Goal: Information Seeking & Learning: Understand process/instructions

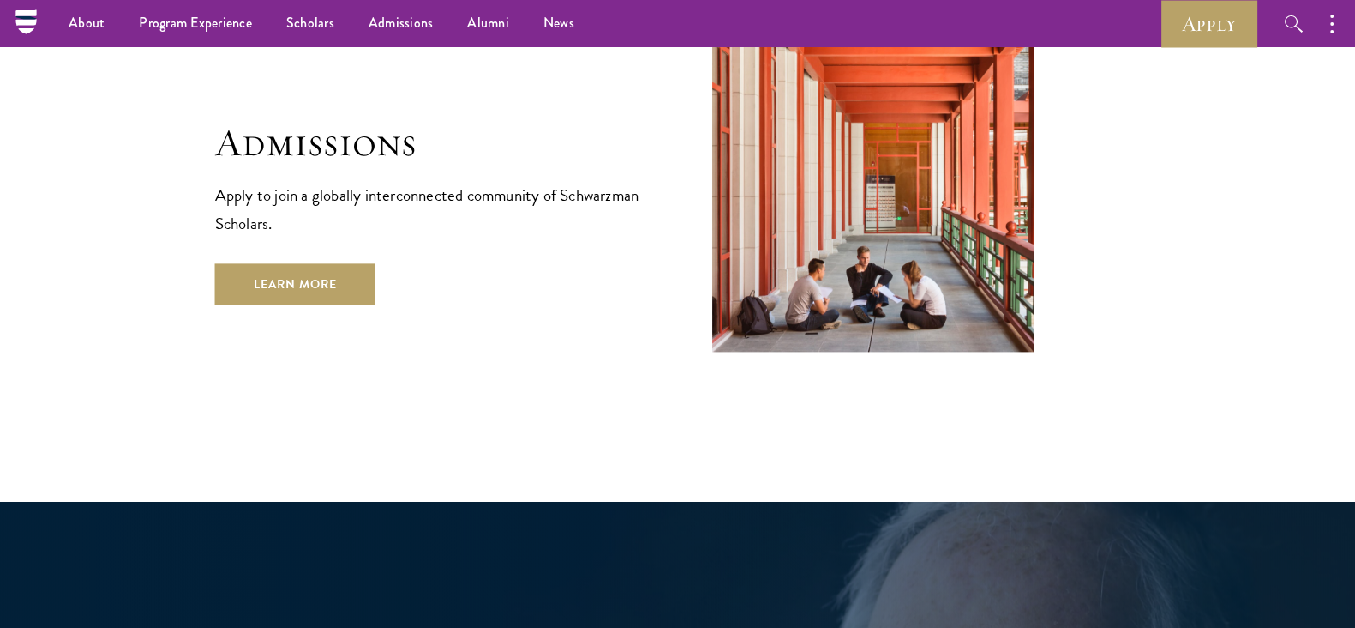
scroll to position [2057, 0]
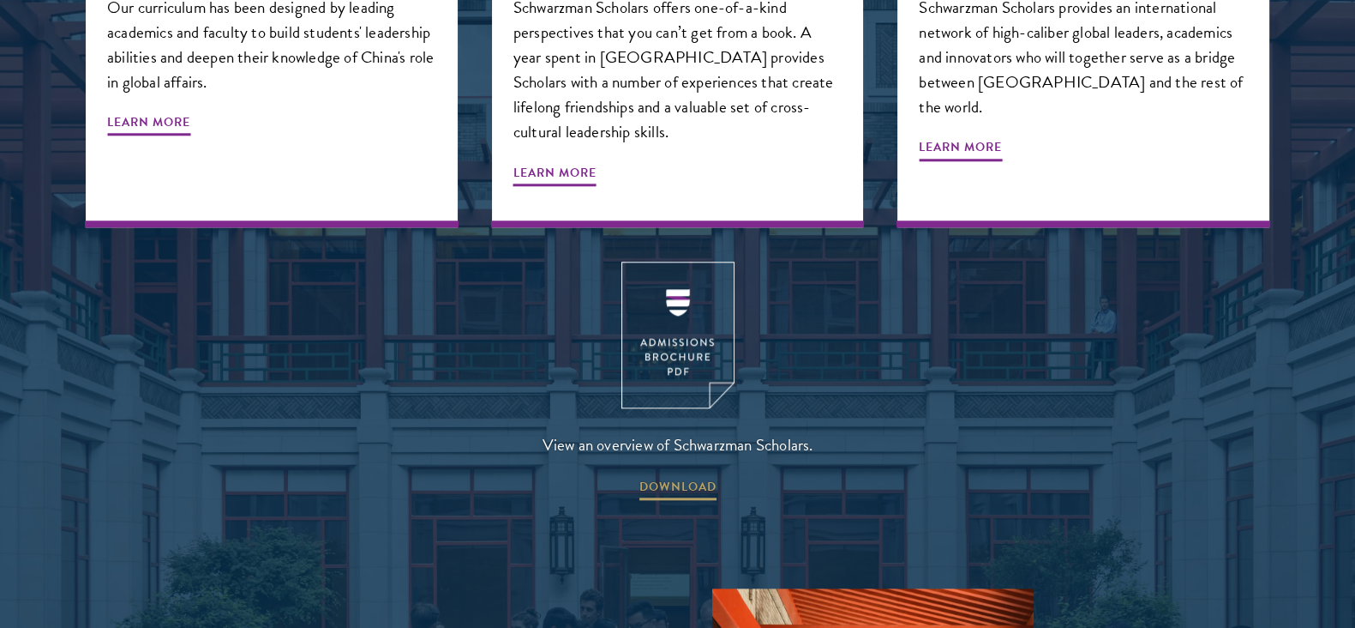
drag, startPoint x: 944, startPoint y: 249, endPoint x: 870, endPoint y: 367, distance: 138.7
click at [870, 367] on div "View an overview of Schwarzman Scholars. DOWNLOAD" at bounding box center [678, 381] width 1184 height 241
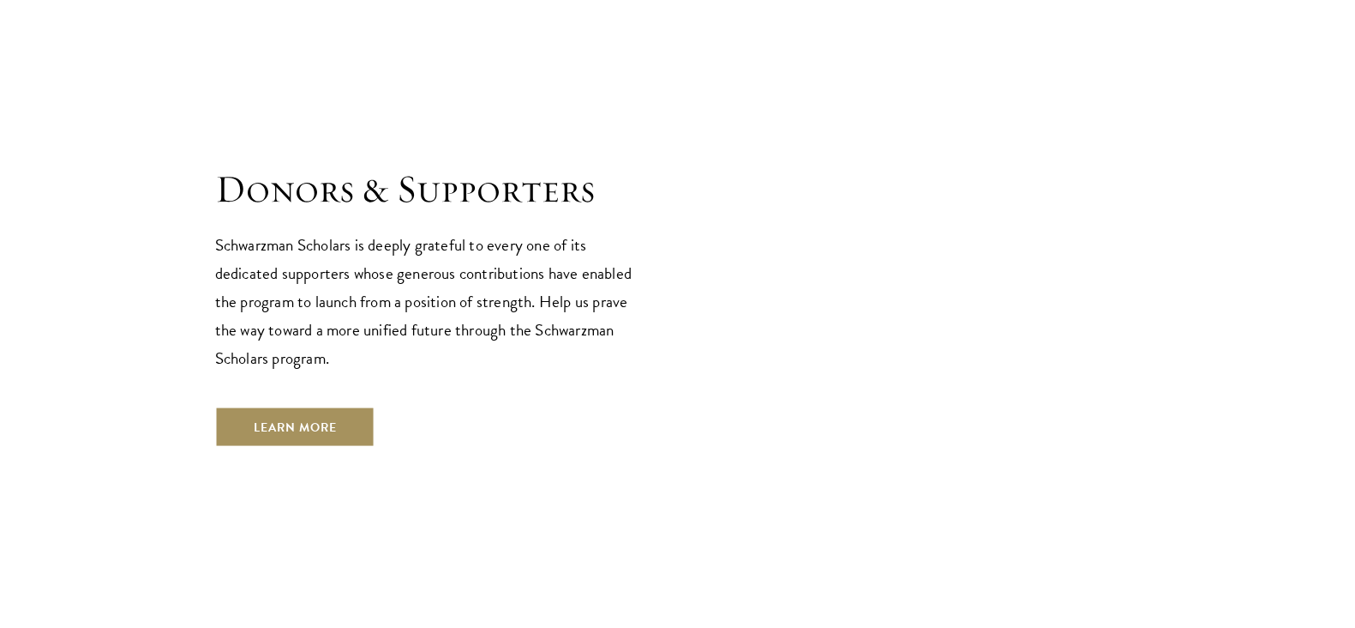
scroll to position [4914, 0]
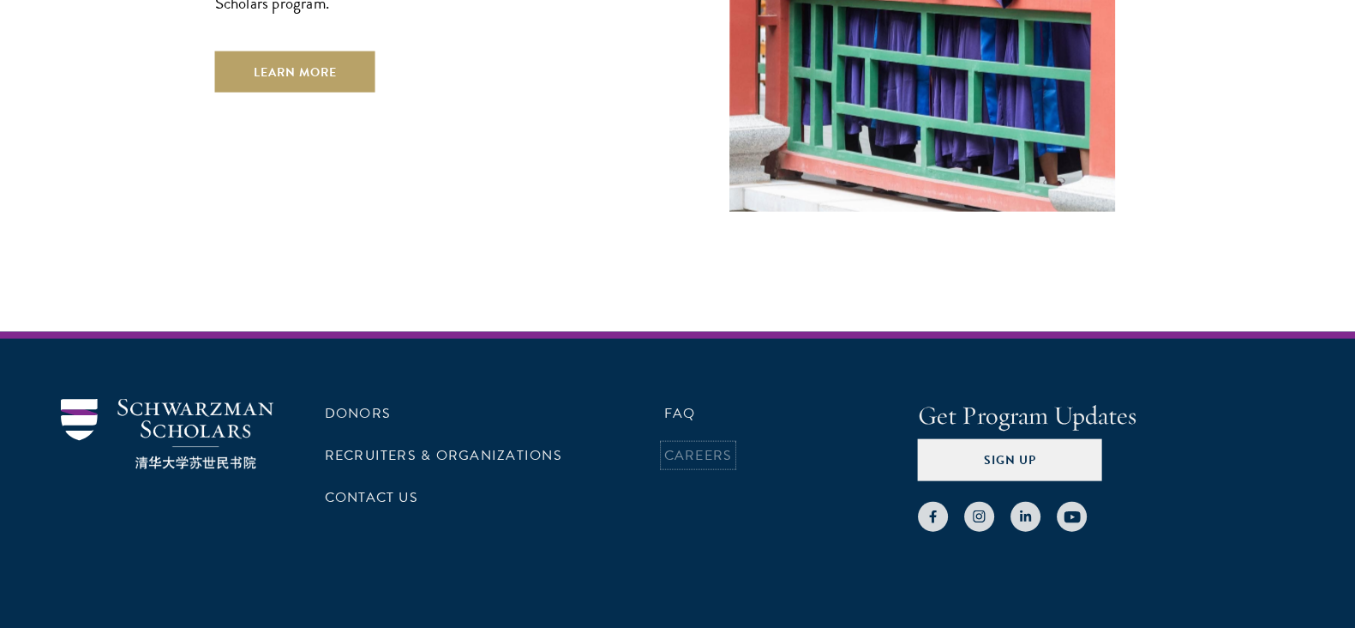
click at [691, 445] on link "Careers" at bounding box center [698, 455] width 69 height 21
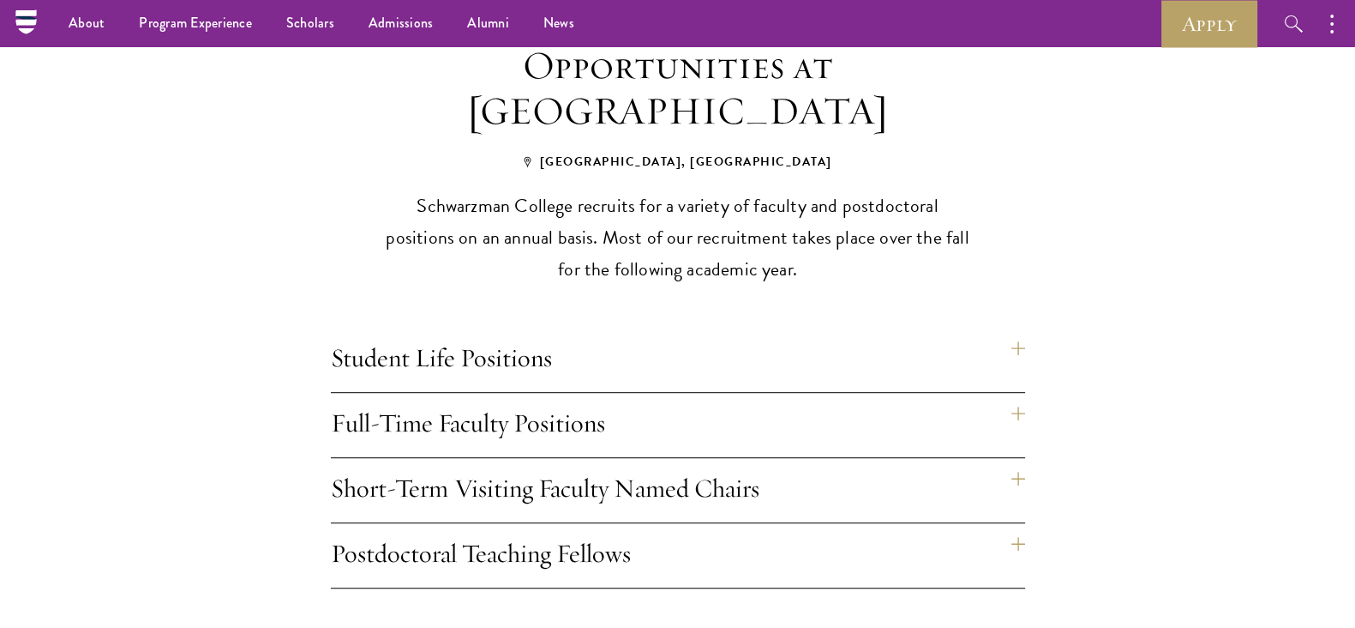
scroll to position [1290, 0]
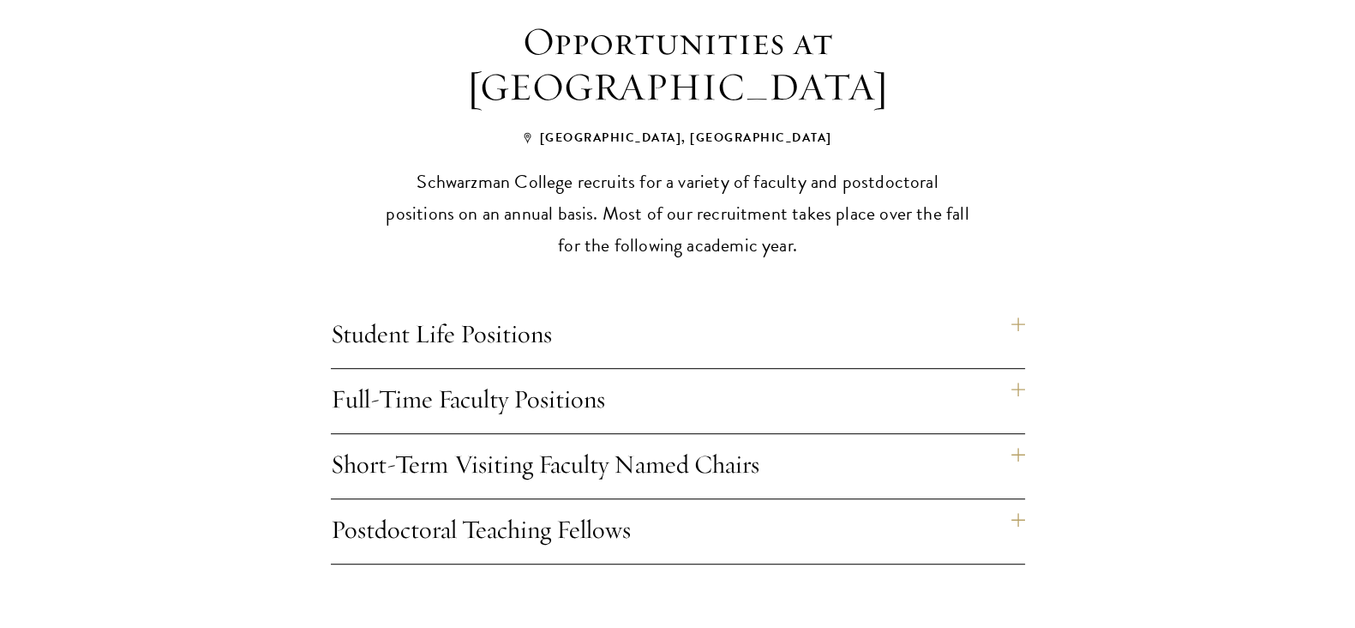
click at [650, 307] on h4 "Student Life Positions" at bounding box center [678, 335] width 694 height 64
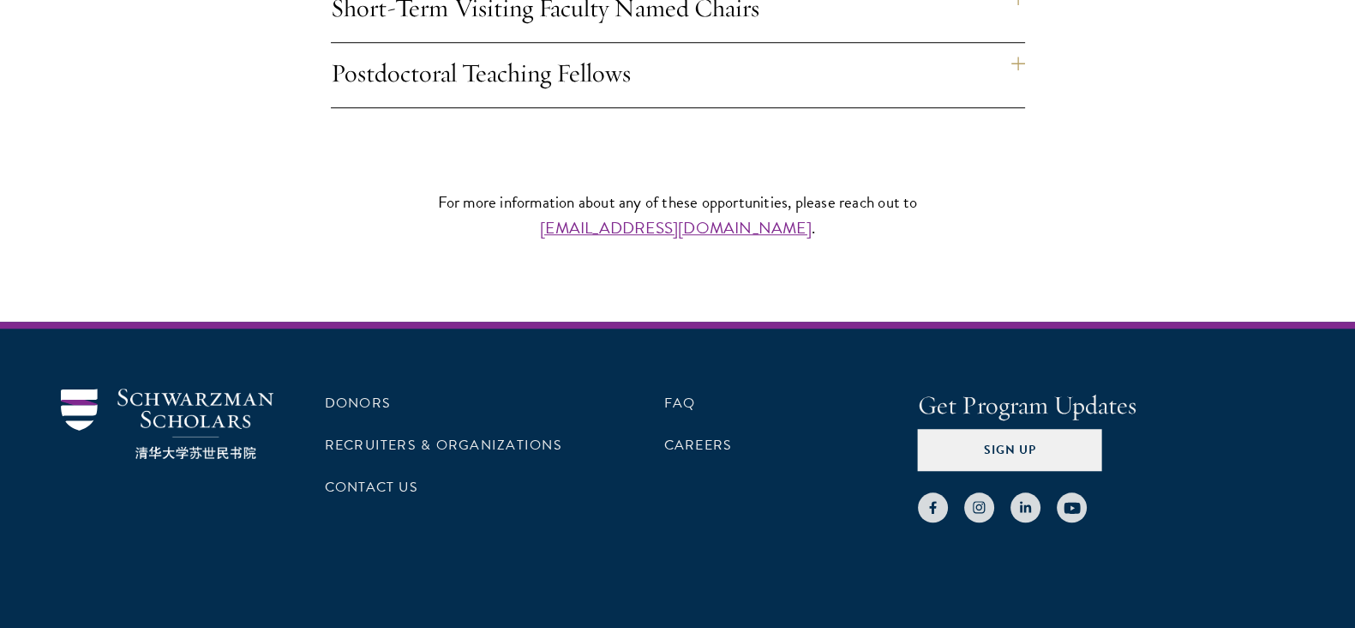
scroll to position [1901, 0]
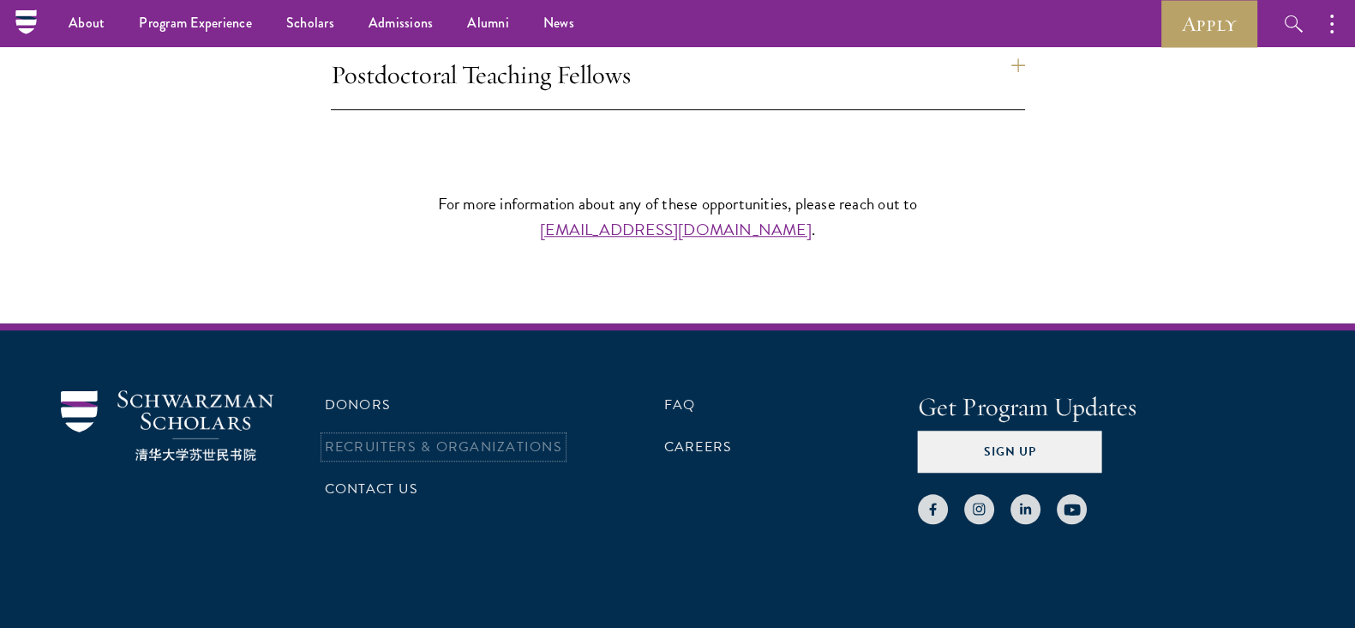
click at [366, 436] on link "Recruiters & Organizations" at bounding box center [443, 446] width 237 height 21
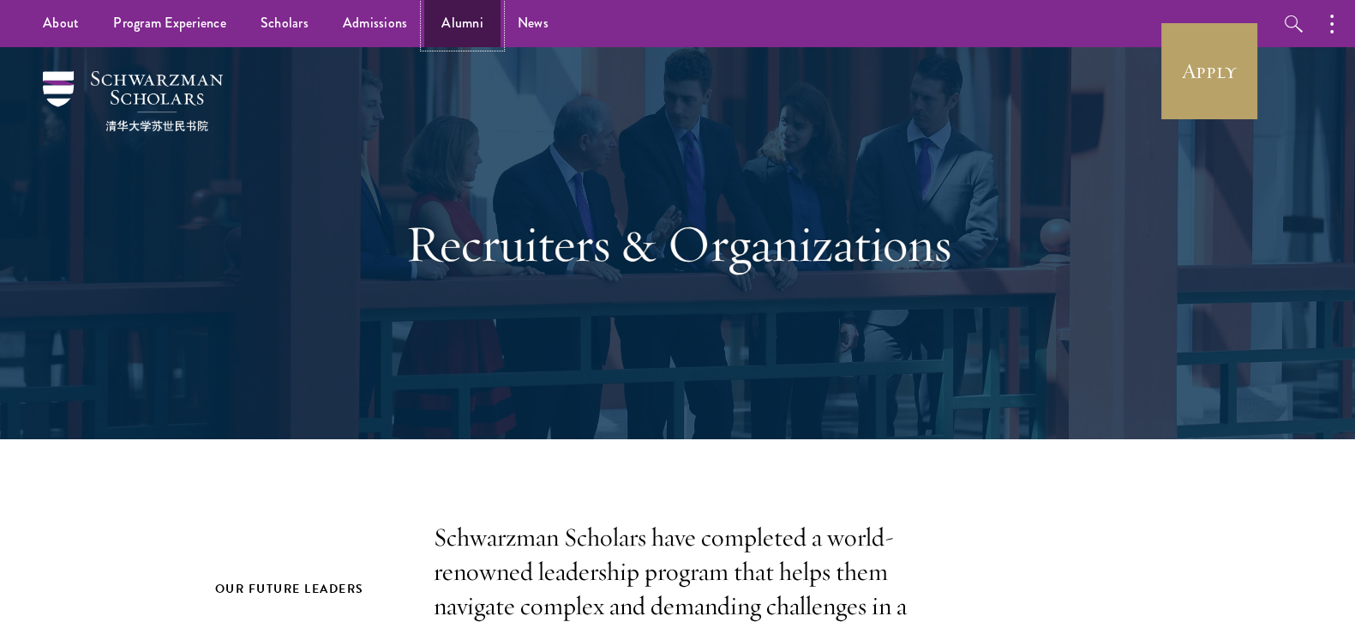
click at [469, 23] on link "Alumni" at bounding box center [462, 23] width 76 height 47
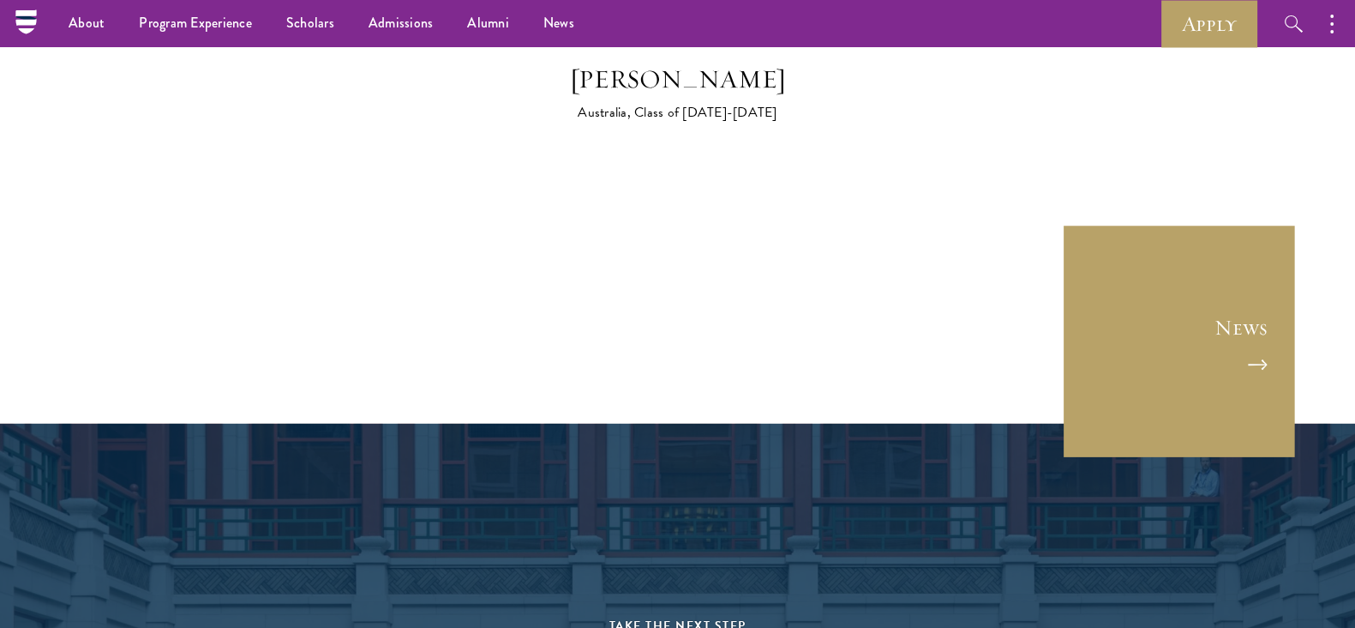
scroll to position [6782, 0]
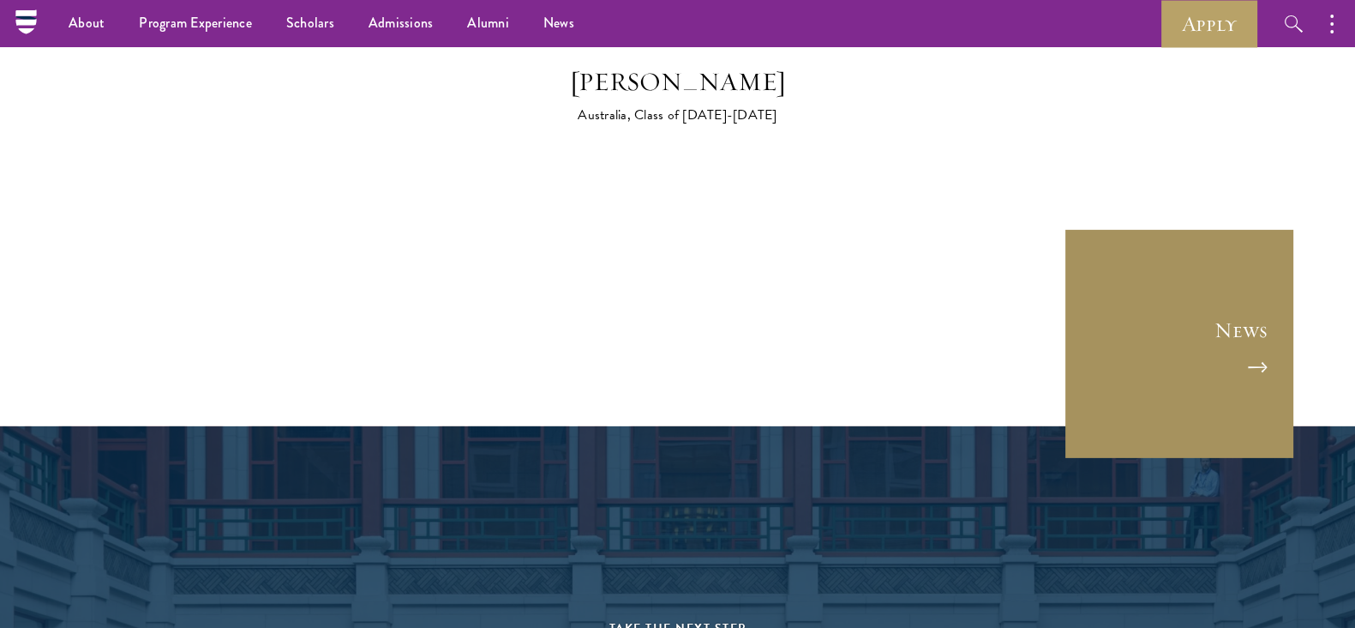
click at [1228, 260] on link "News" at bounding box center [1179, 343] width 231 height 231
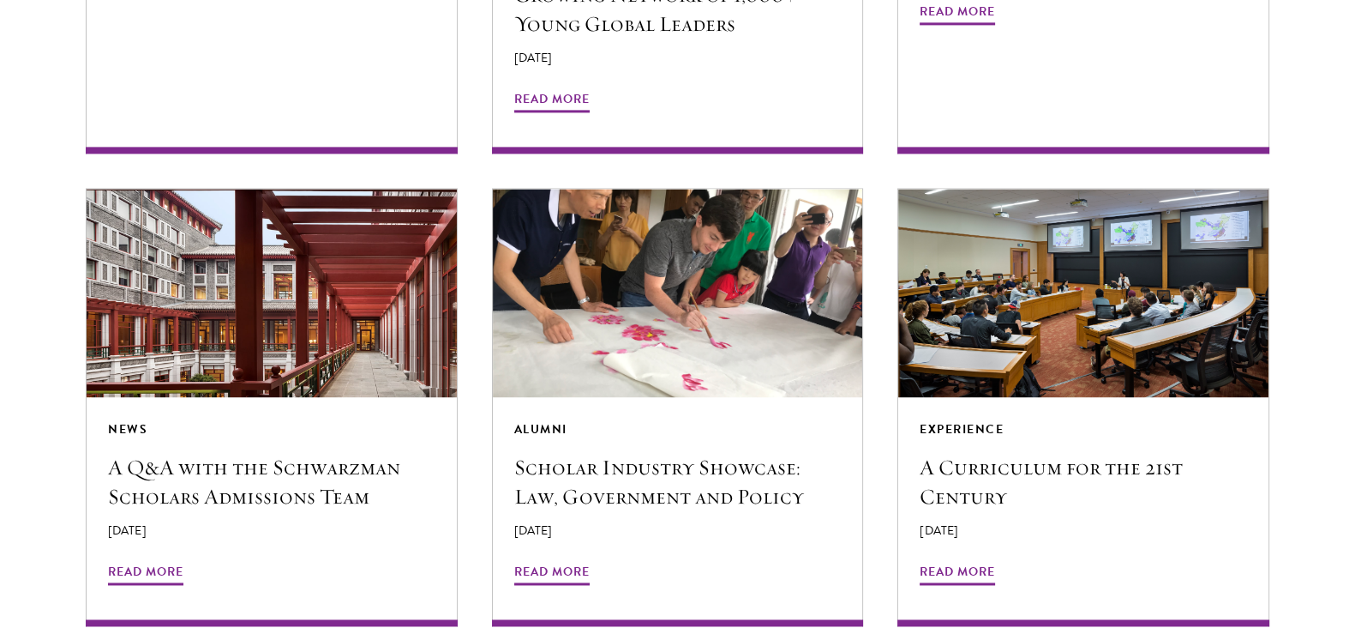
scroll to position [3097, 0]
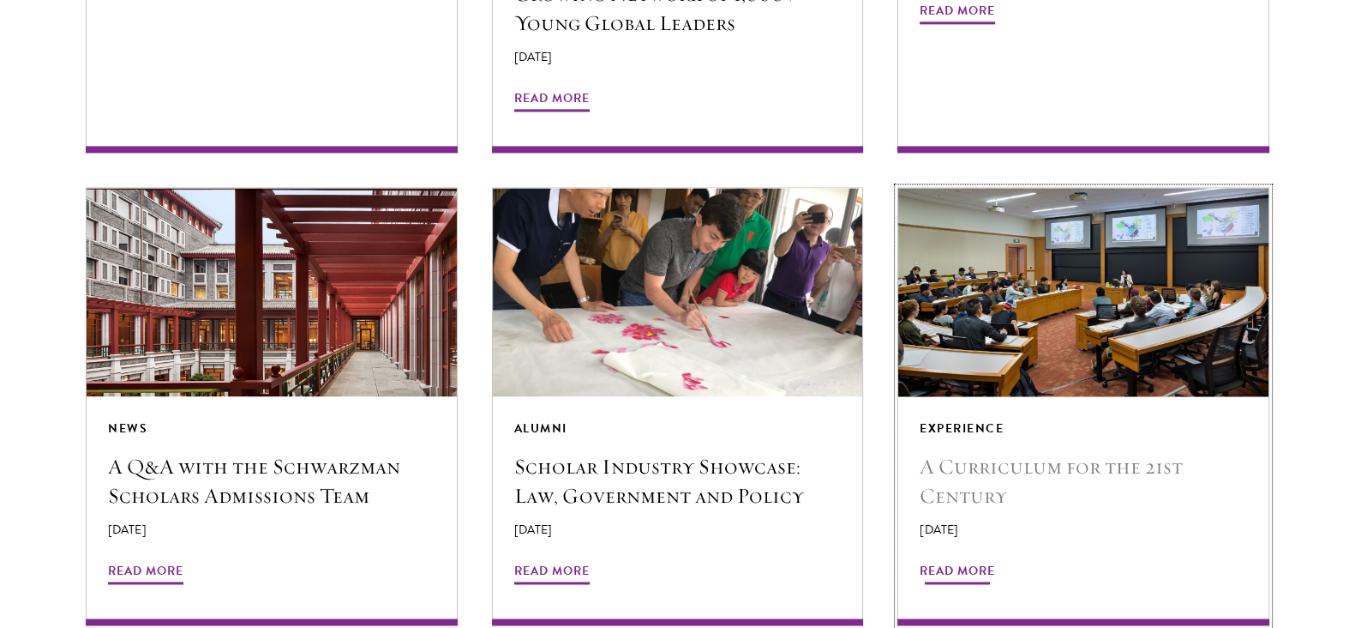
click at [995, 452] on h5 "A Curriculum for the 21st Century" at bounding box center [1083, 481] width 327 height 58
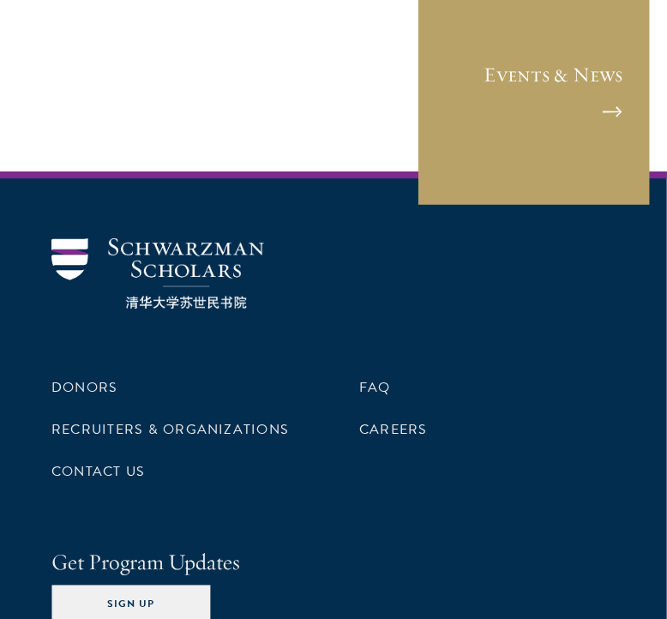
scroll to position [3648, 0]
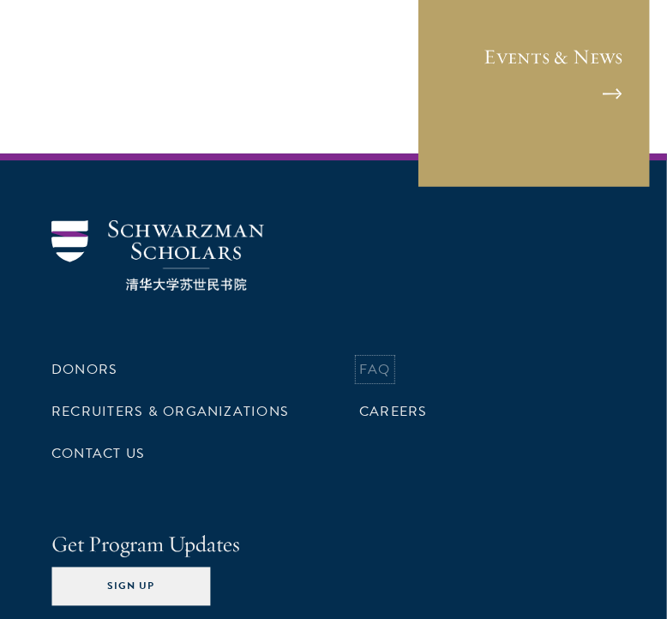
click at [387, 359] on link "FAQ" at bounding box center [375, 369] width 32 height 21
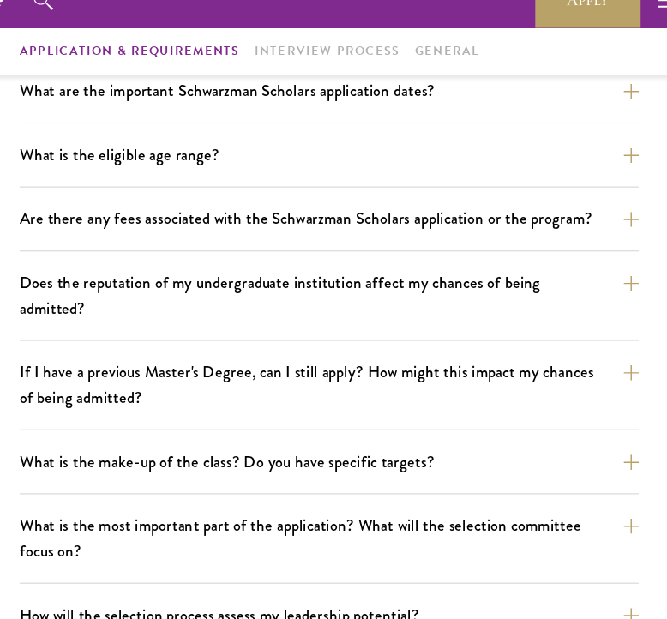
scroll to position [540, 0]
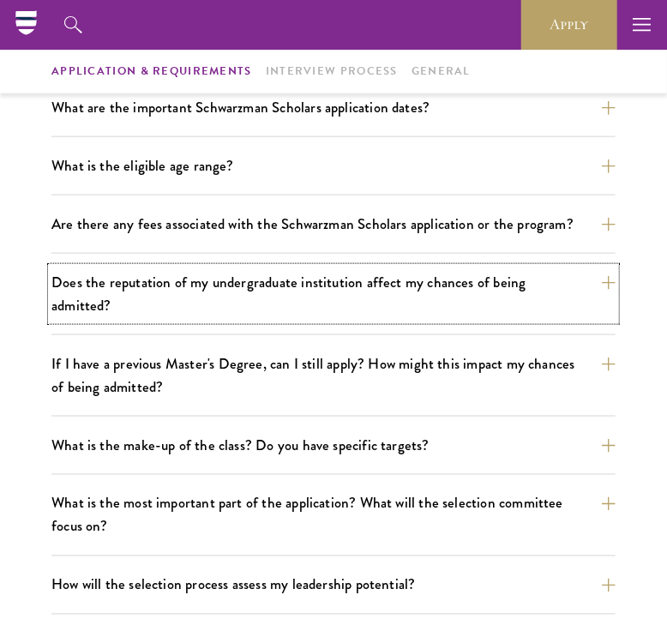
click at [373, 274] on button "Does the reputation of my undergraduate institution affect my chances of being …" at bounding box center [333, 293] width 564 height 53
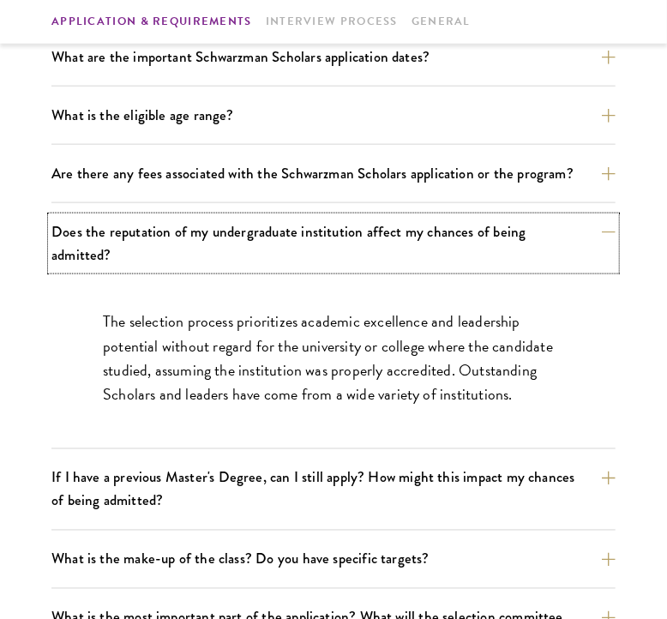
scroll to position [592, 0]
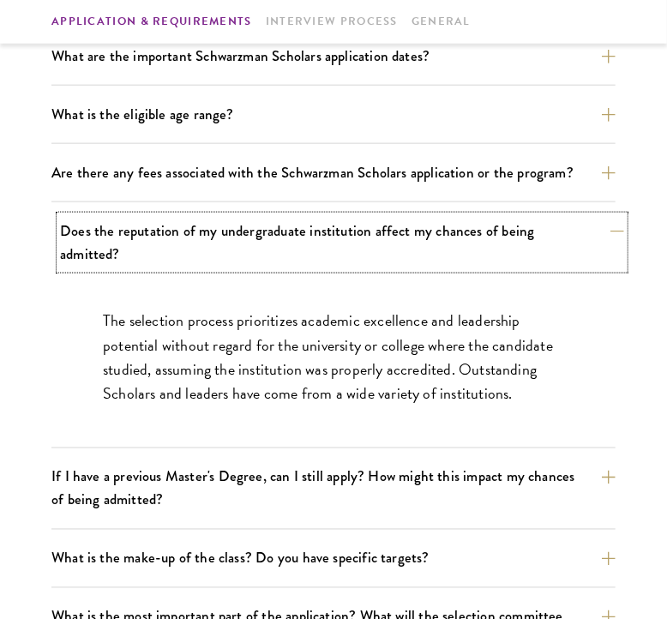
click at [556, 227] on button "Does the reputation of my undergraduate institution affect my chances of being …" at bounding box center [342, 242] width 564 height 53
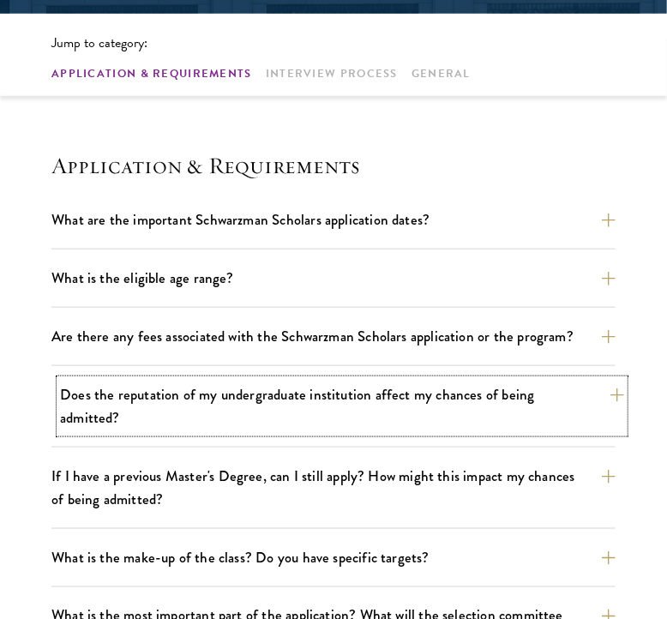
scroll to position [441, 0]
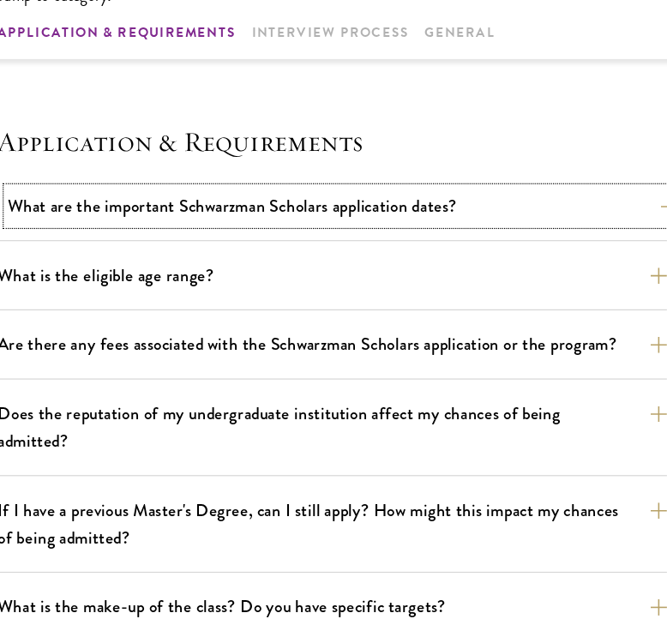
click at [339, 213] on button "What are the important Schwarzman Scholars application dates?" at bounding box center [342, 207] width 564 height 30
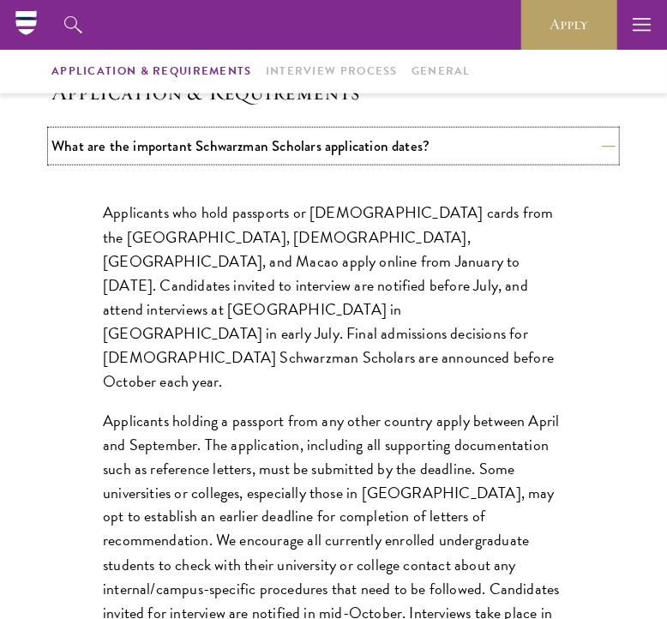
scroll to position [497, 0]
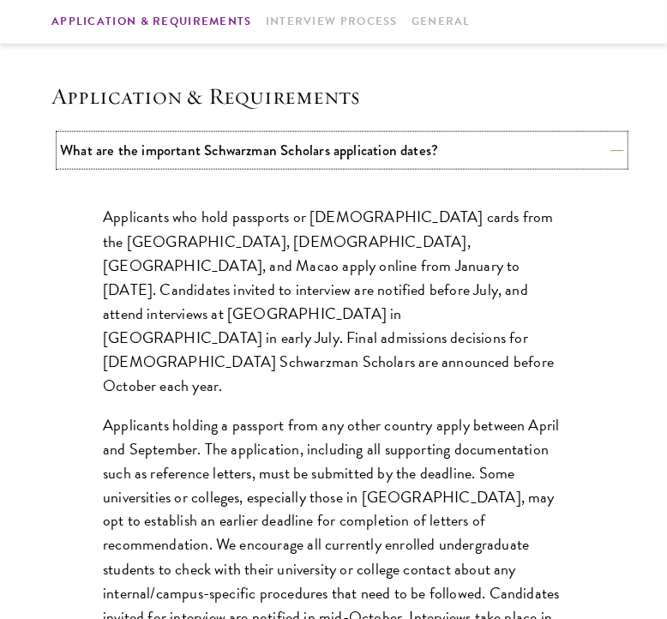
click at [508, 158] on button "What are the important Schwarzman Scholars application dates?" at bounding box center [342, 150] width 564 height 30
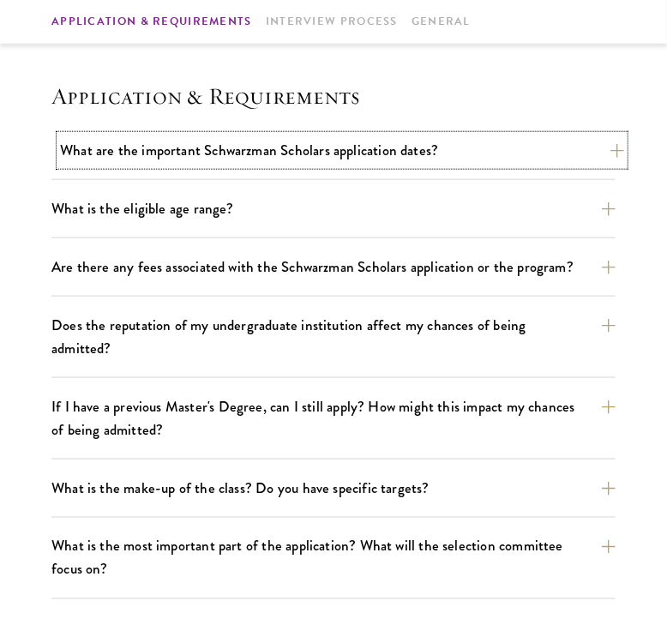
click at [500, 155] on button "What are the important Schwarzman Scholars application dates?" at bounding box center [342, 150] width 564 height 30
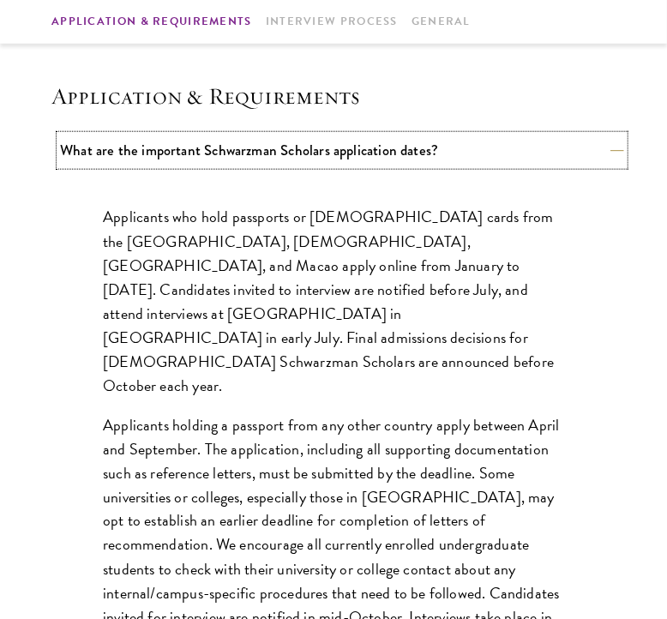
click at [500, 155] on button "What are the important Schwarzman Scholars application dates?" at bounding box center [342, 150] width 564 height 30
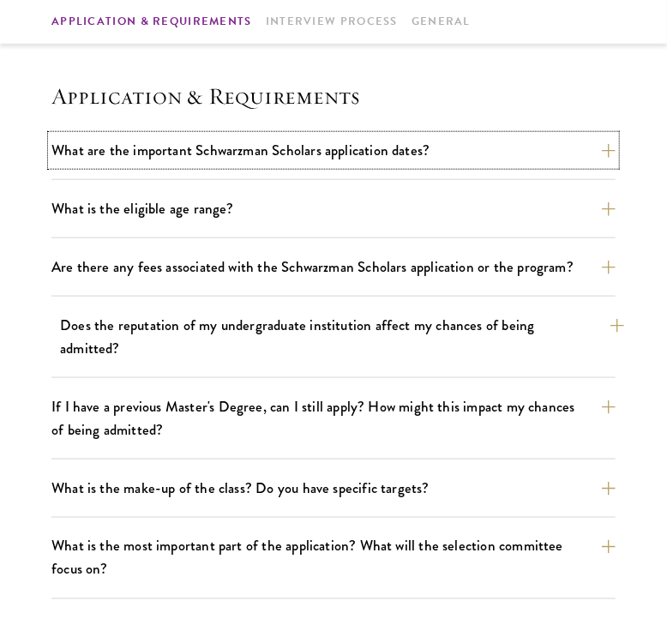
scroll to position [503, 0]
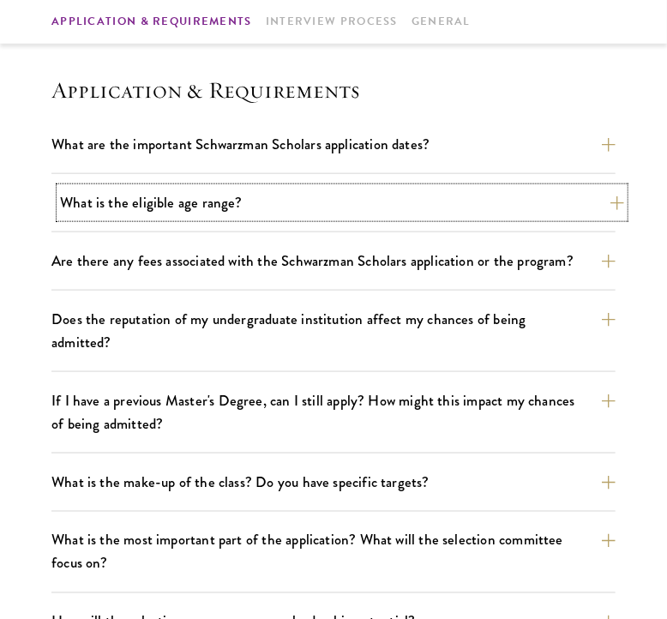
click at [329, 201] on button "What is the eligible age range?" at bounding box center [342, 203] width 564 height 30
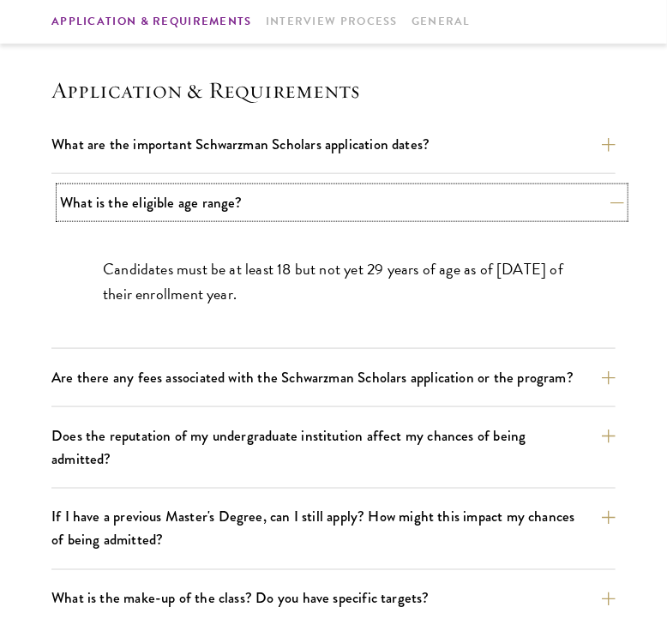
click at [339, 195] on button "What is the eligible age range?" at bounding box center [342, 203] width 564 height 30
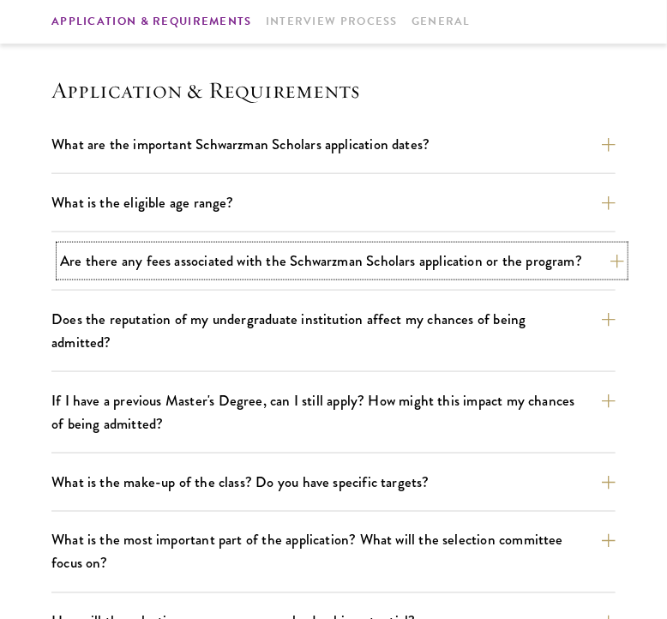
click at [300, 267] on button "Are there any fees associated with the Schwarzman Scholars application or the p…" at bounding box center [342, 261] width 564 height 30
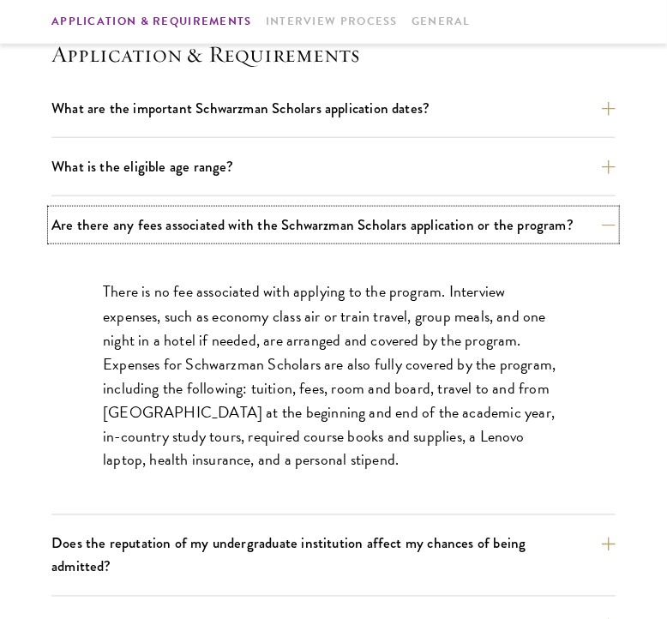
scroll to position [542, 0]
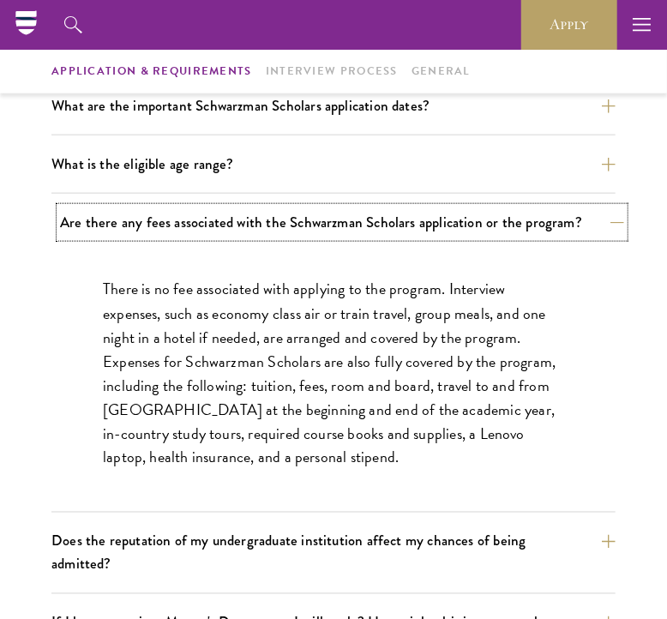
click at [529, 225] on button "Are there any fees associated with the Schwarzman Scholars application or the p…" at bounding box center [342, 222] width 564 height 30
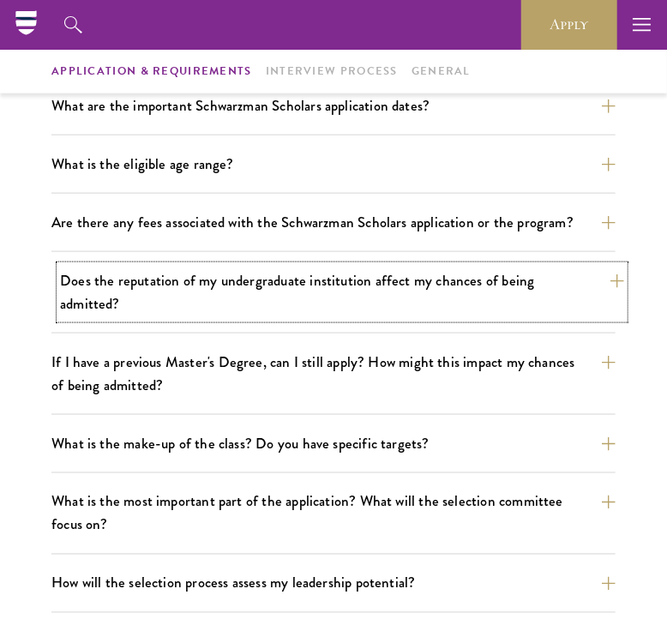
click at [151, 285] on button "Does the reputation of my undergraduate institution affect my chances of being …" at bounding box center [342, 292] width 564 height 53
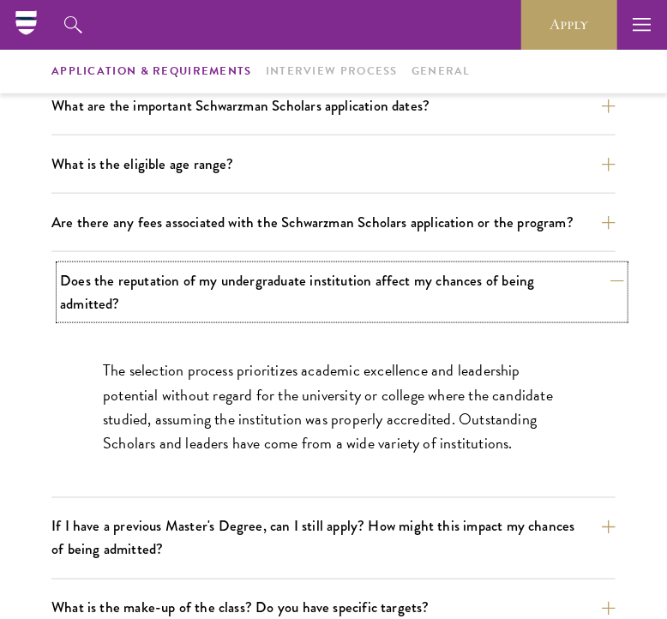
click at [151, 285] on button "Does the reputation of my undergraduate institution affect my chances of being …" at bounding box center [342, 292] width 564 height 53
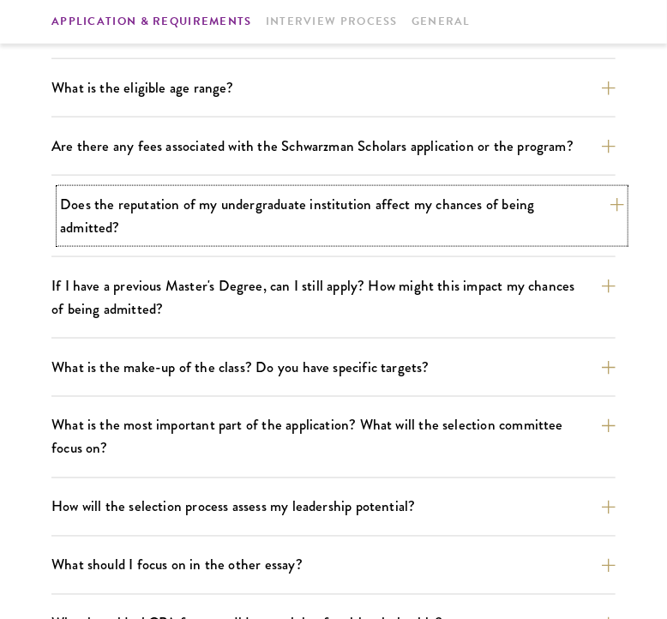
scroll to position [619, 0]
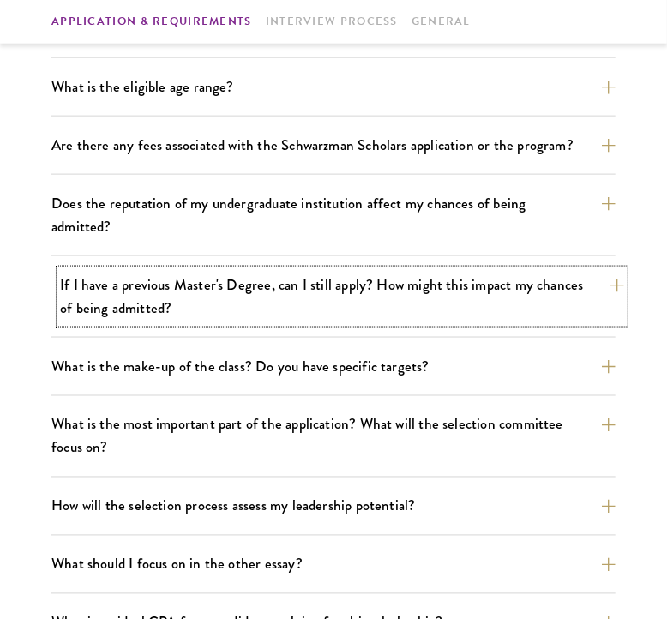
click at [120, 271] on button "If I have a previous Master's Degree, can I still apply? How might this impact …" at bounding box center [342, 296] width 564 height 53
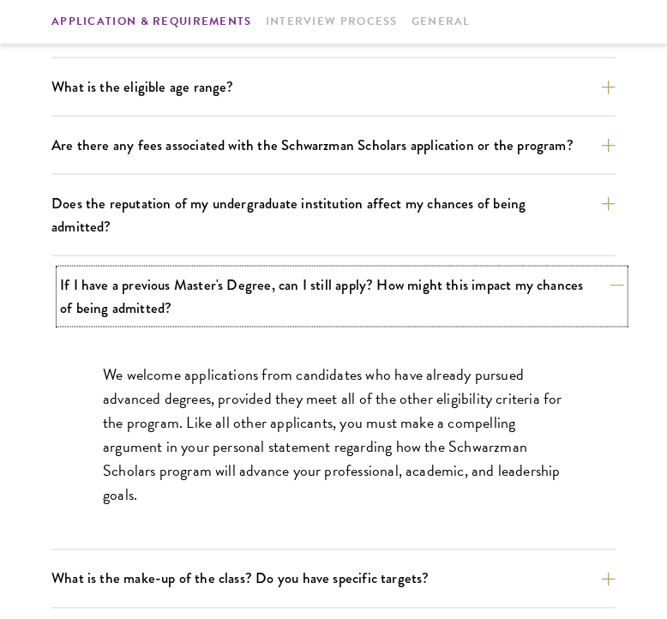
click at [456, 272] on button "If I have a previous Master's Degree, can I still apply? How might this impact …" at bounding box center [342, 296] width 564 height 53
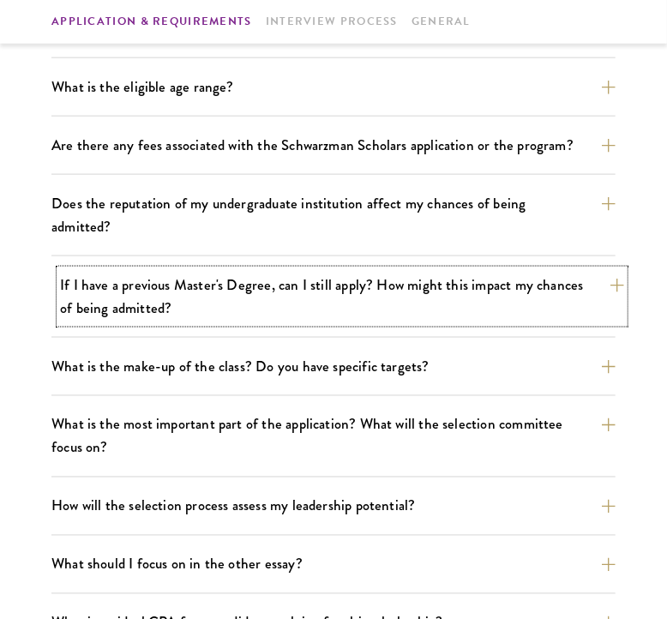
click at [456, 272] on button "If I have a previous Master's Degree, can I still apply? How might this impact …" at bounding box center [342, 296] width 564 height 53
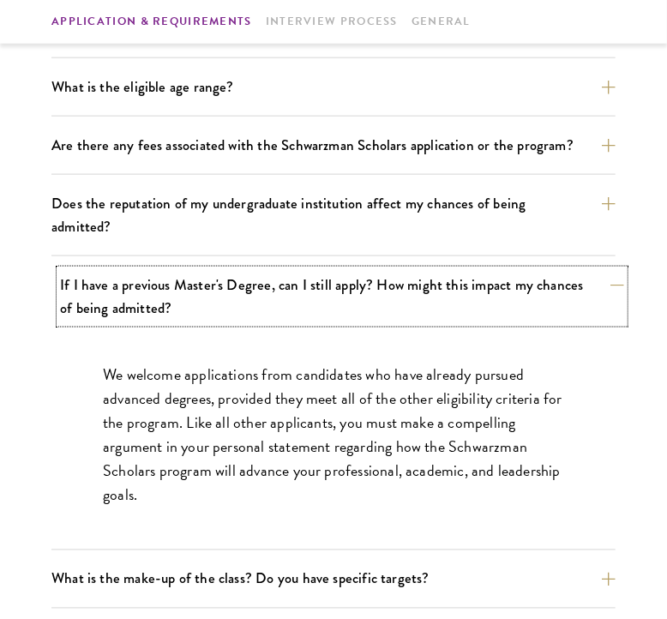
click at [456, 272] on button "If I have a previous Master's Degree, can I still apply? How might this impact …" at bounding box center [342, 296] width 564 height 53
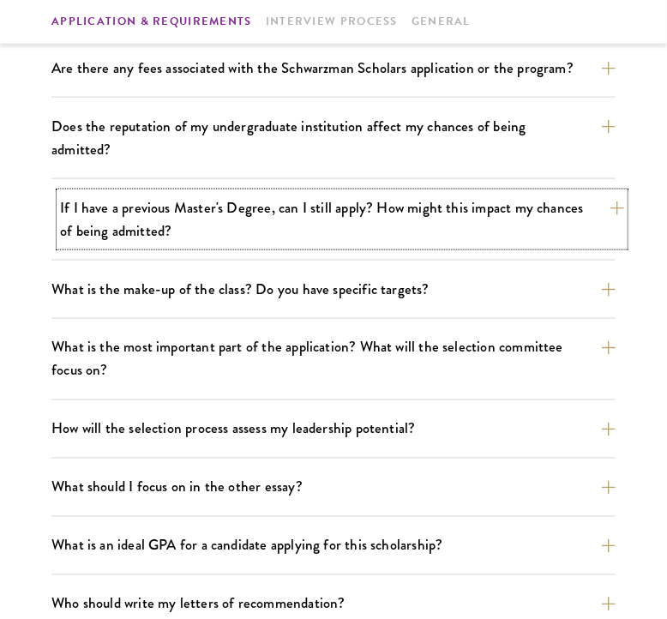
scroll to position [698, 0]
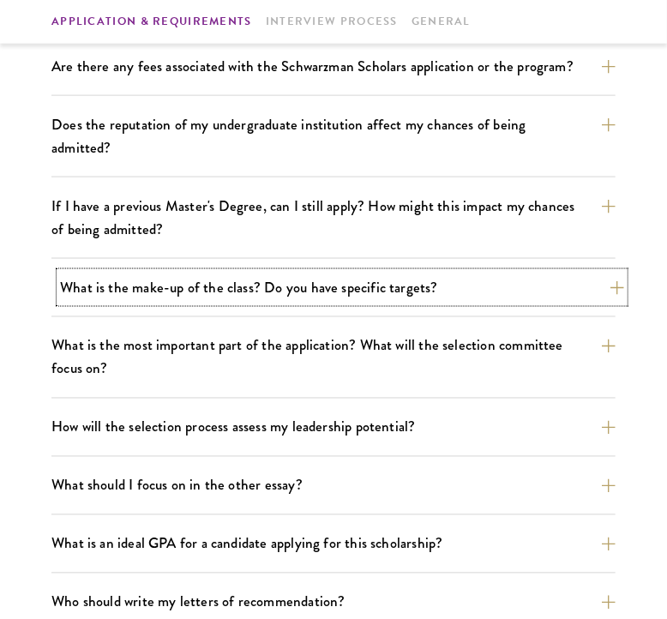
click at [289, 273] on button "What is the make-up of the class? Do you have specific targets?" at bounding box center [342, 288] width 564 height 30
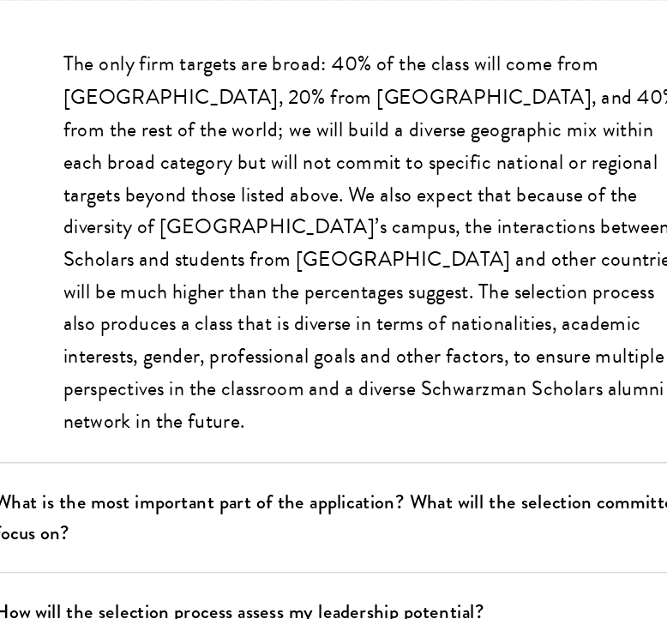
scroll to position [844, 0]
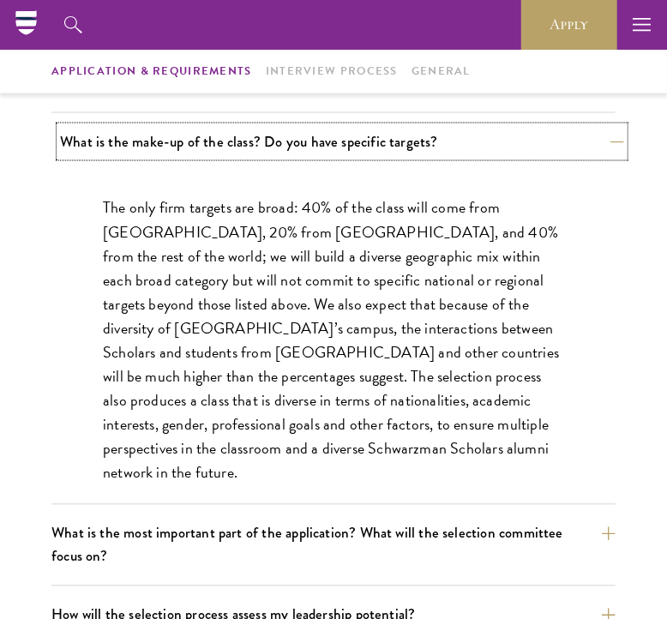
click at [363, 127] on button "What is the make-up of the class? Do you have specific targets?" at bounding box center [342, 142] width 564 height 30
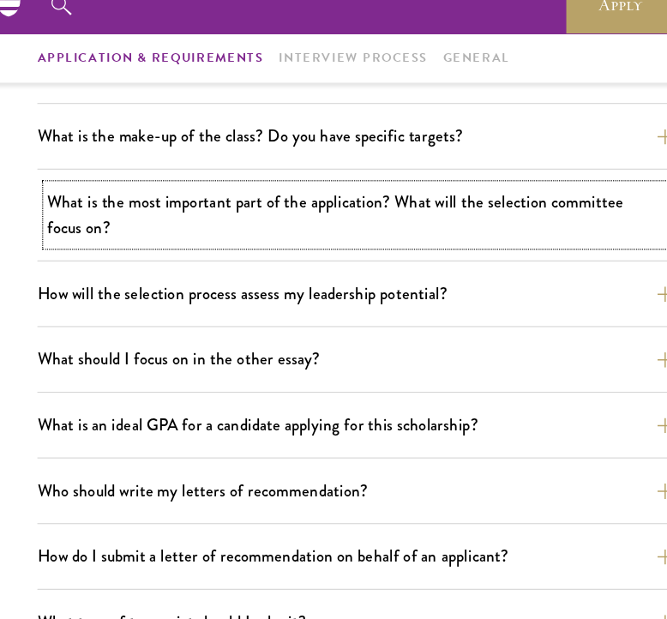
click at [164, 184] on button "What is the most important part of the application? What will the selection com…" at bounding box center [342, 210] width 564 height 53
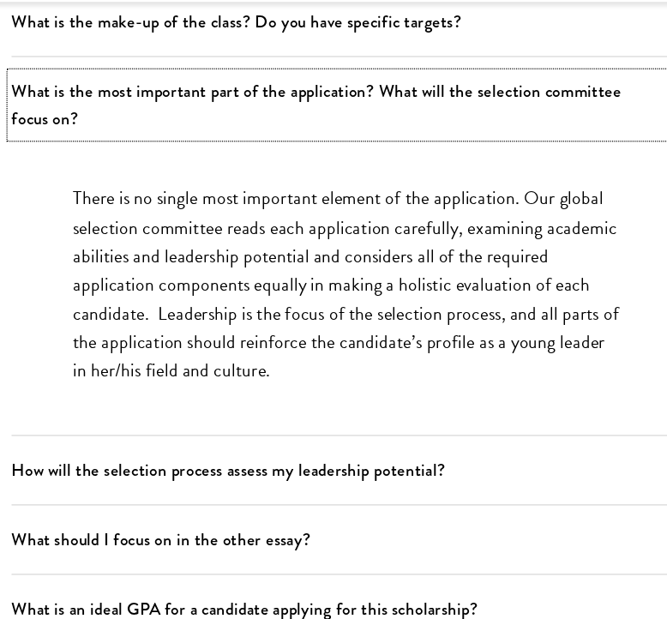
scroll to position [925, 0]
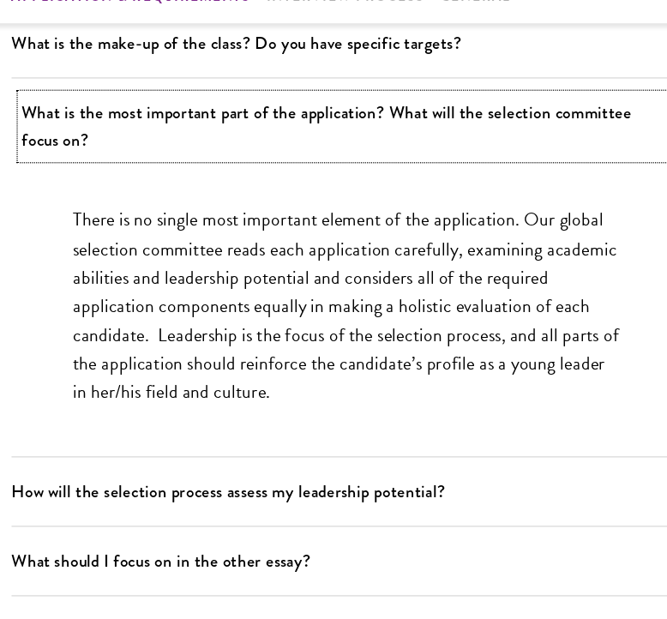
click at [303, 121] on button "What is the most important part of the application? What will the selection com…" at bounding box center [342, 130] width 564 height 53
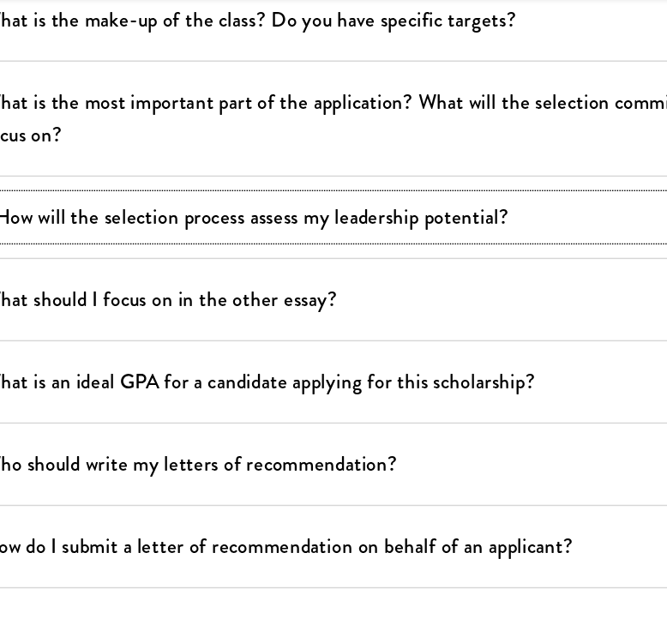
click at [258, 185] on button "How will the selection process assess my leadership potential?" at bounding box center [342, 200] width 564 height 30
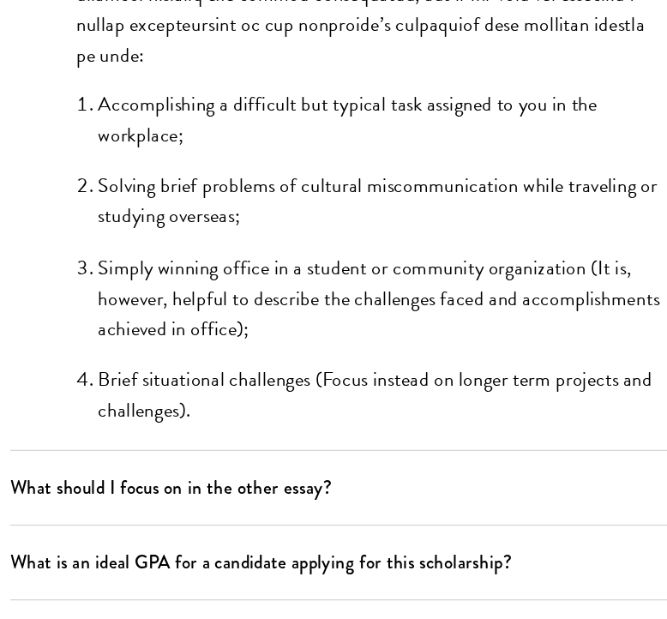
scroll to position [1542, 0]
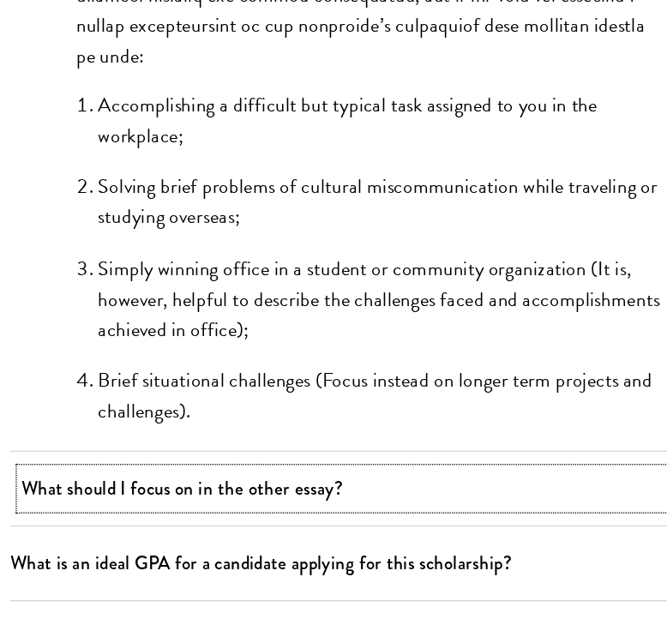
click at [332, 501] on button "What should I focus on in the other essay?" at bounding box center [342, 516] width 564 height 30
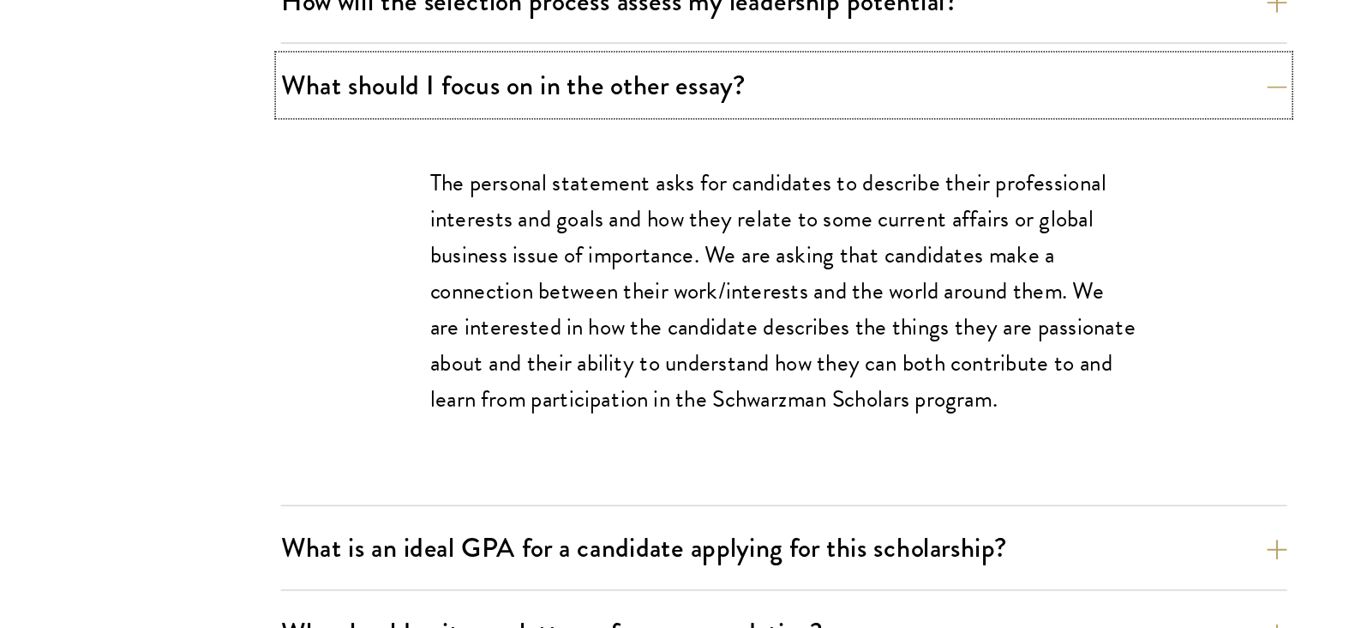
scroll to position [934, 0]
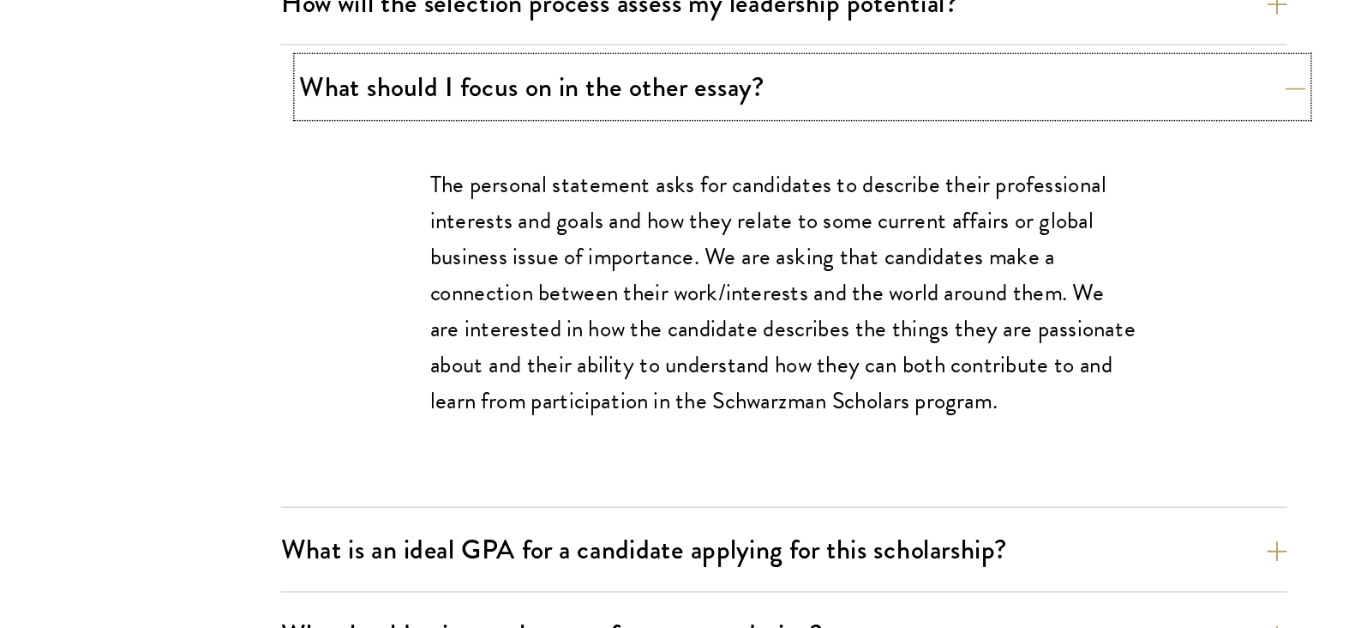
click at [666, 251] on button "What should I focus on in the other essay?" at bounding box center [806, 254] width 694 height 39
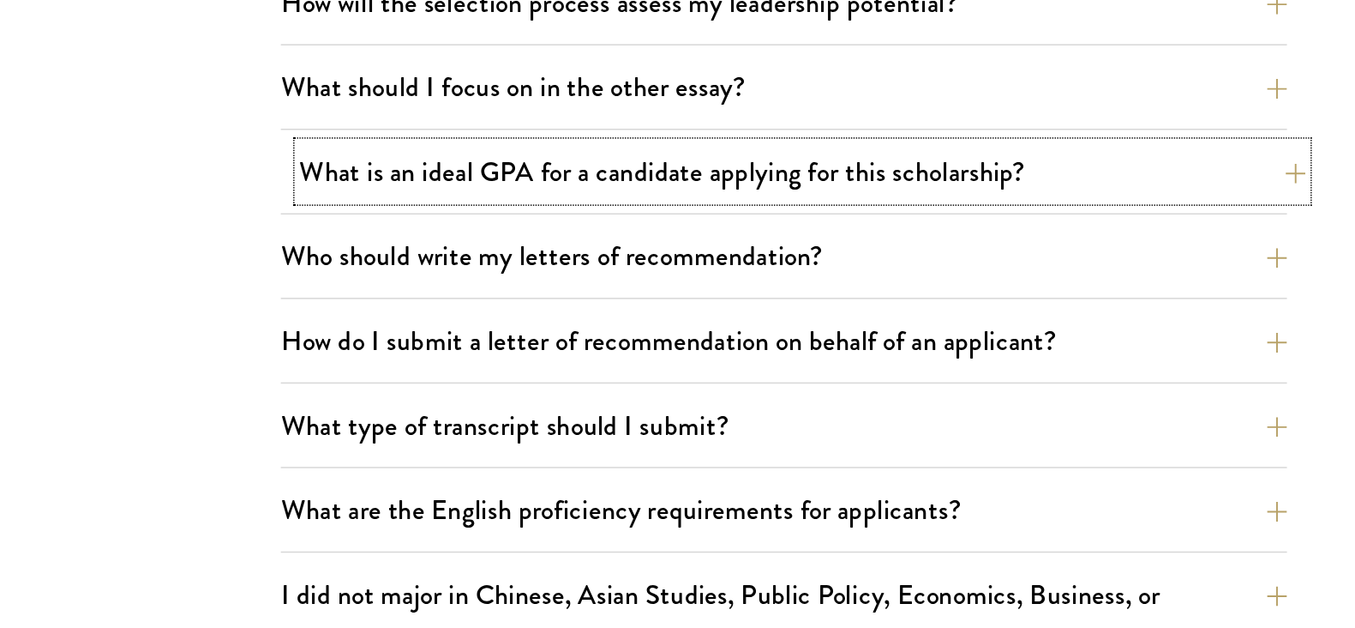
click at [666, 302] on button "What is an ideal GPA for a candidate applying for this scholarship?" at bounding box center [806, 312] width 694 height 39
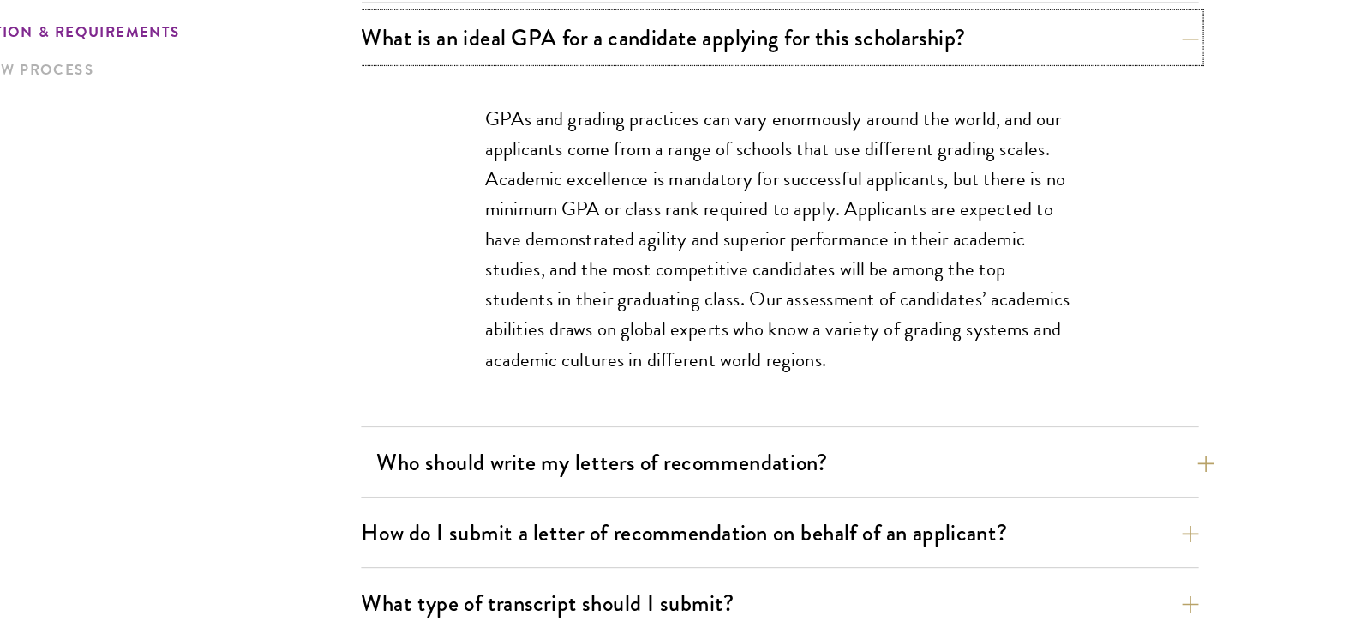
scroll to position [1111, 0]
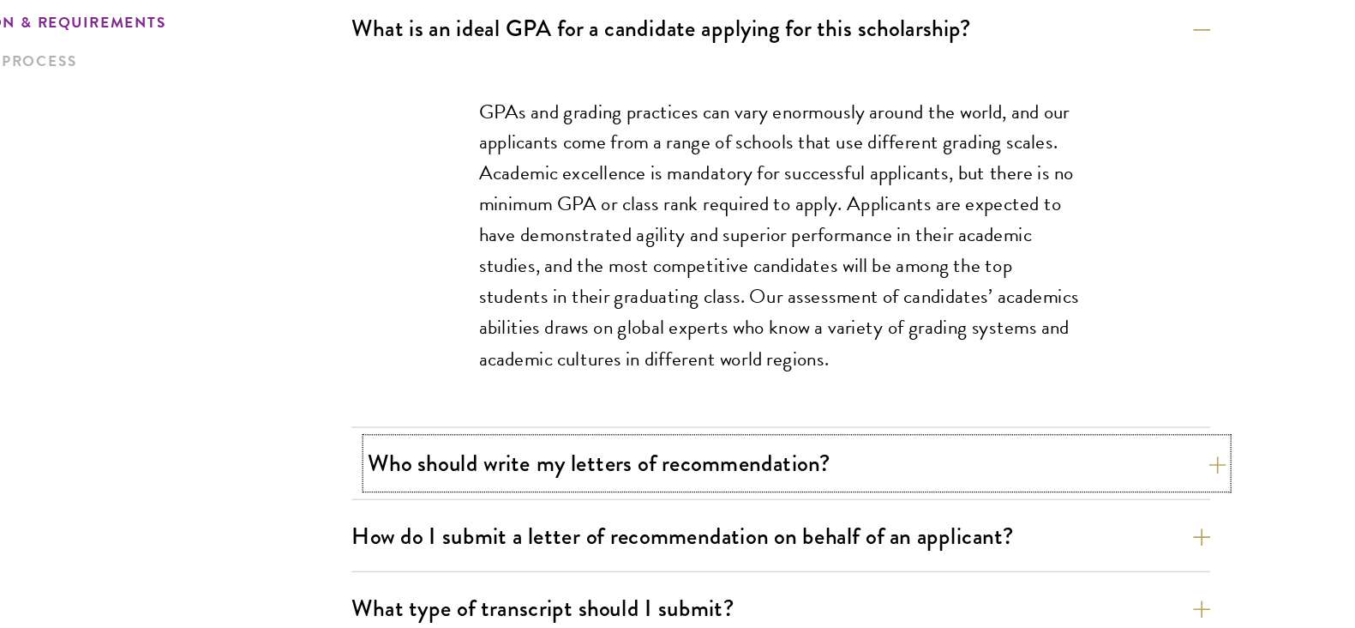
click at [666, 484] on button "Who should write my letters of recommendation?" at bounding box center [806, 487] width 694 height 39
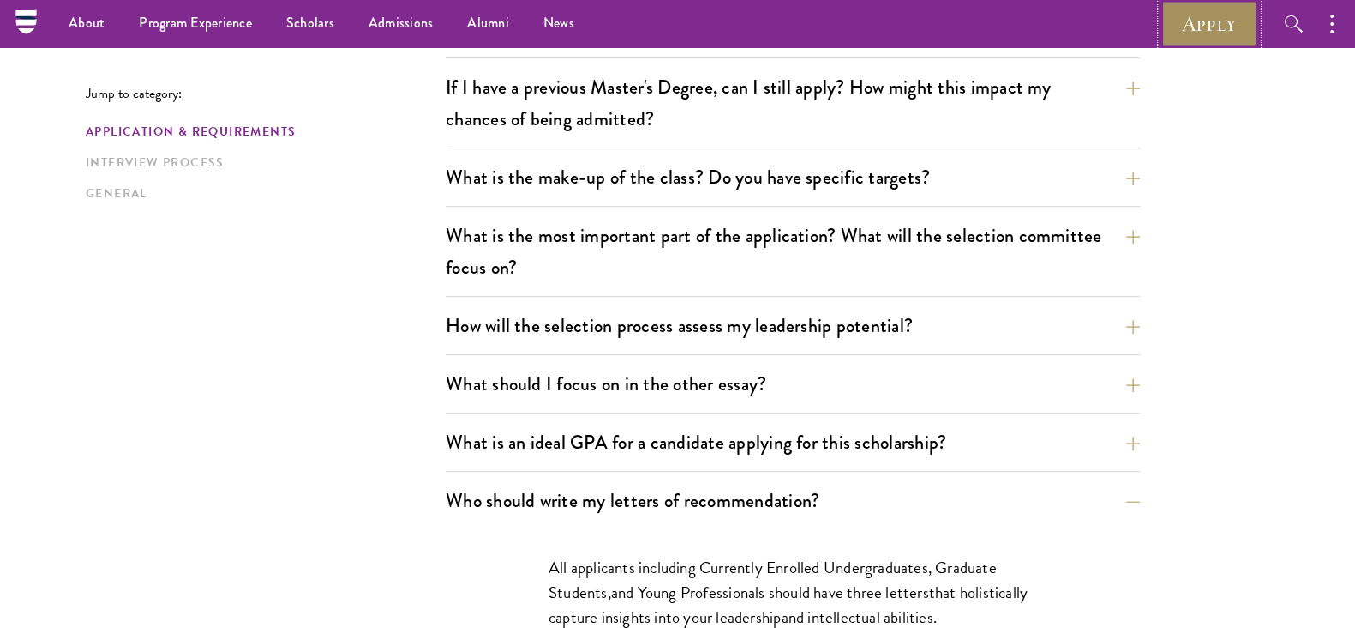
scroll to position [788, 0]
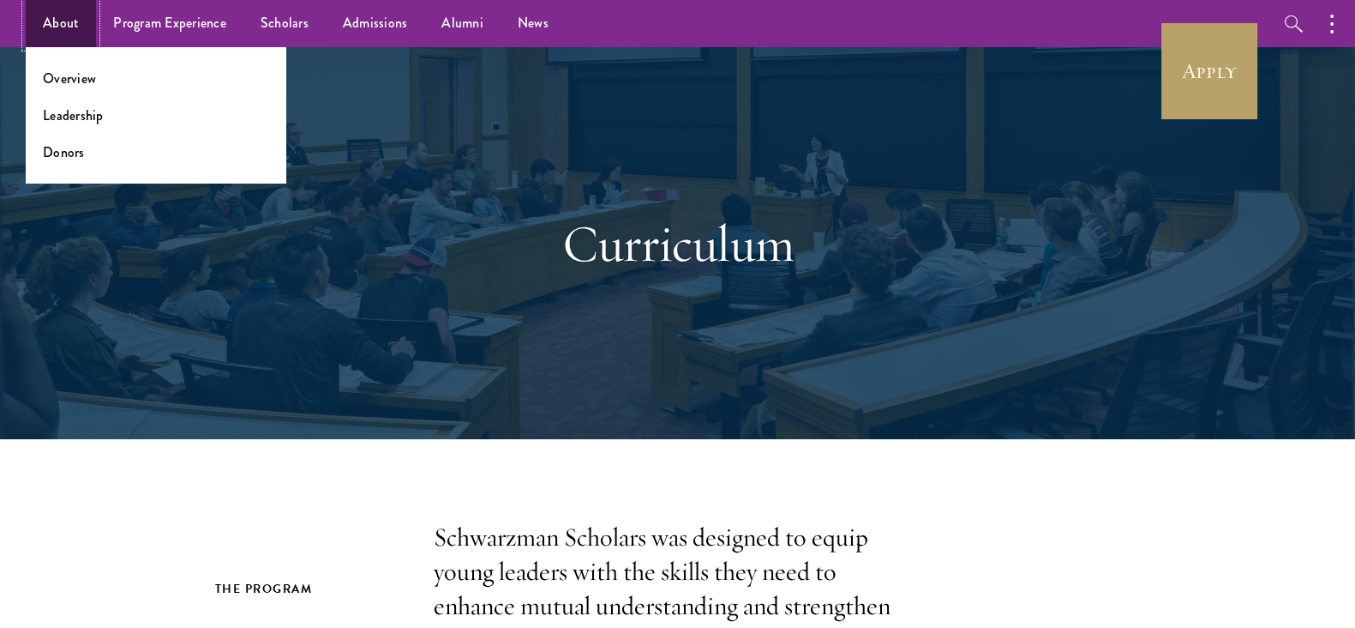
click at [58, 18] on link "About" at bounding box center [61, 23] width 70 height 47
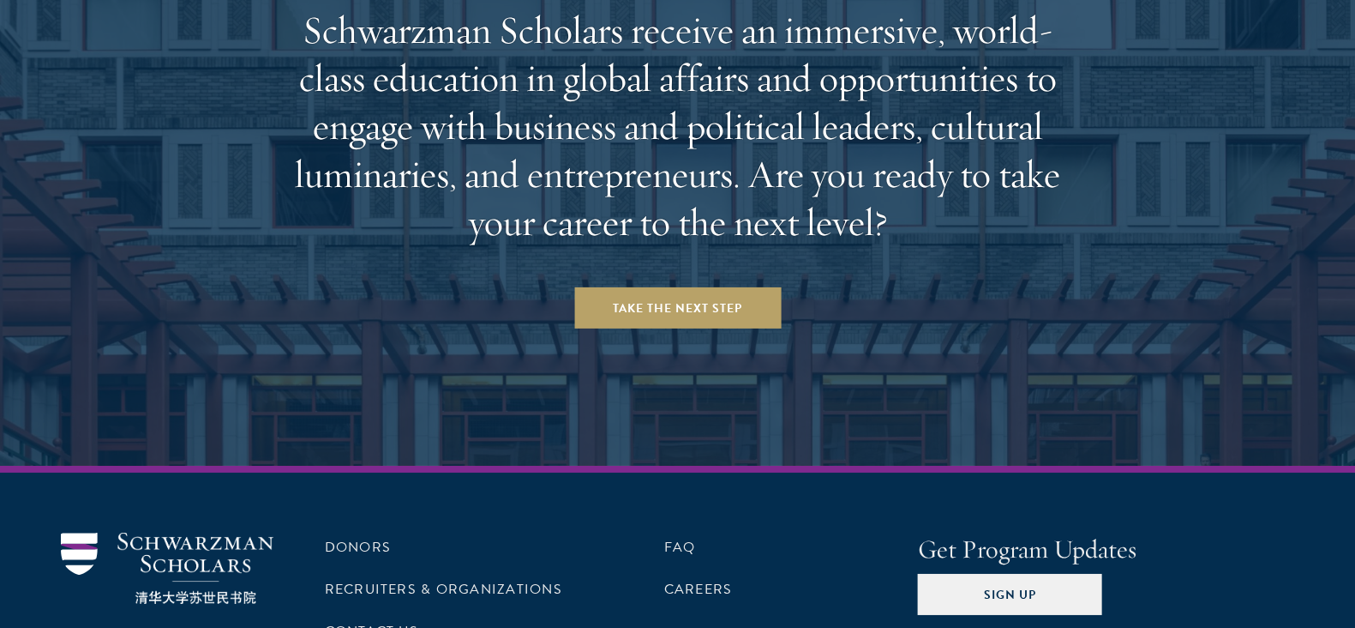
scroll to position [7197, 0]
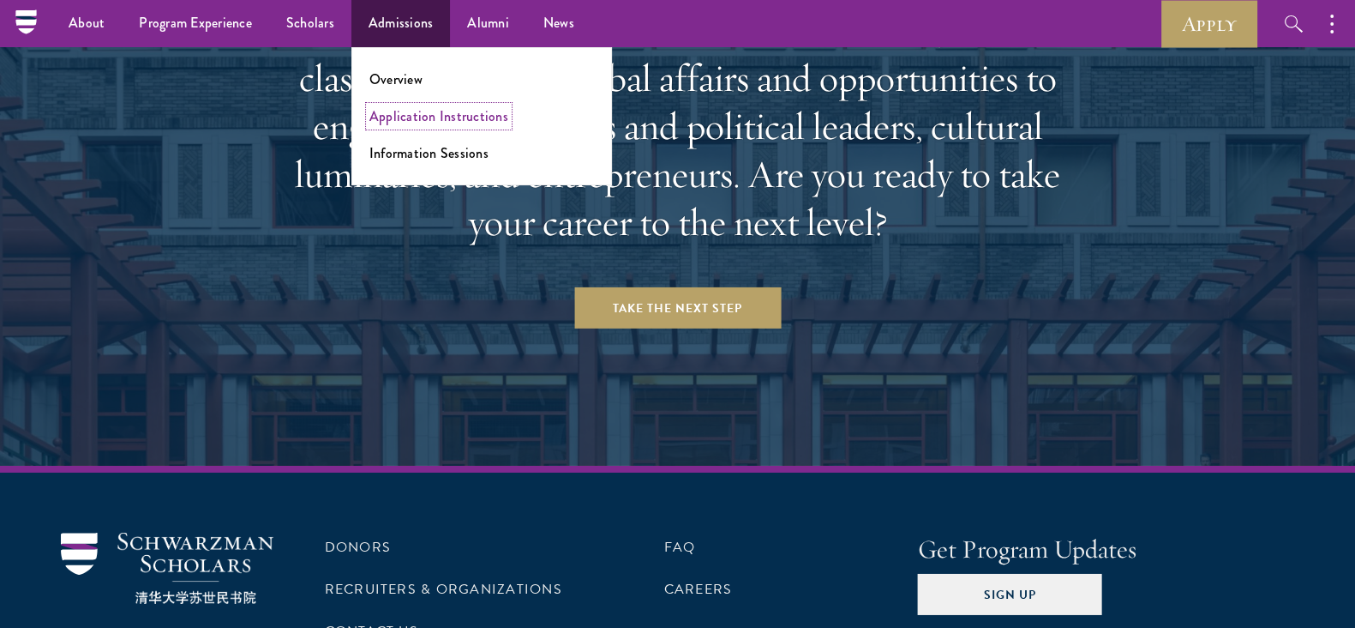
click at [406, 114] on link "Application Instructions" at bounding box center [438, 116] width 139 height 20
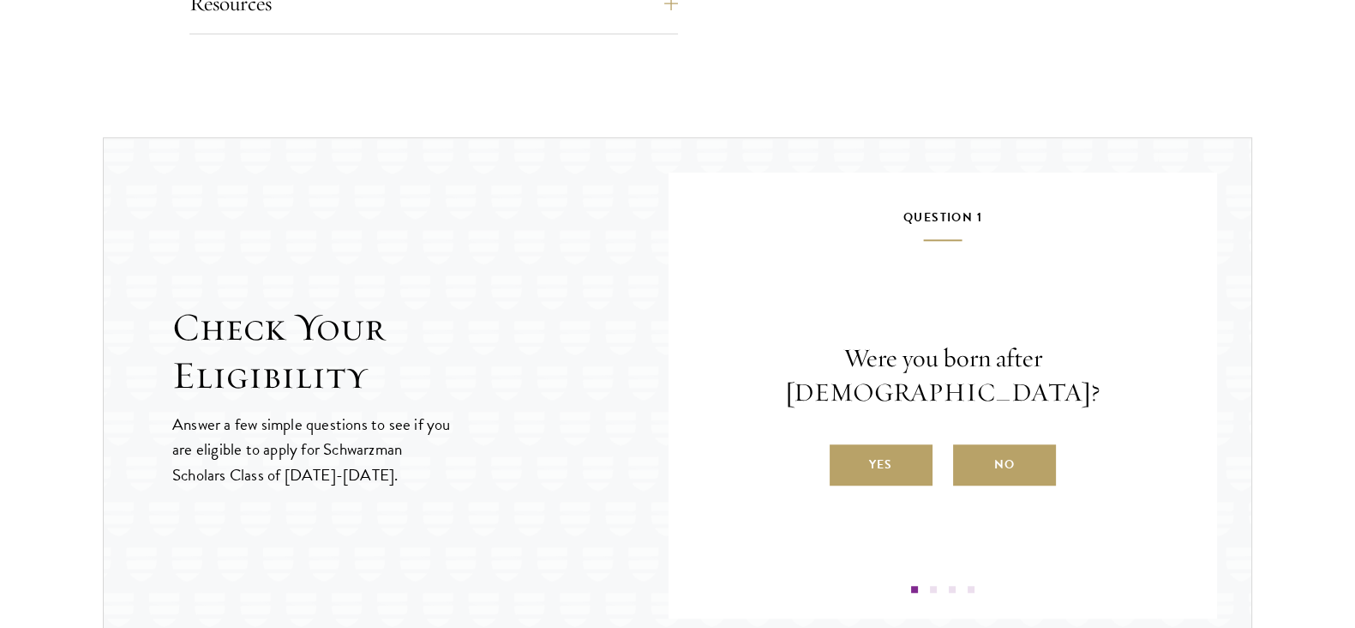
scroll to position [1677, 0]
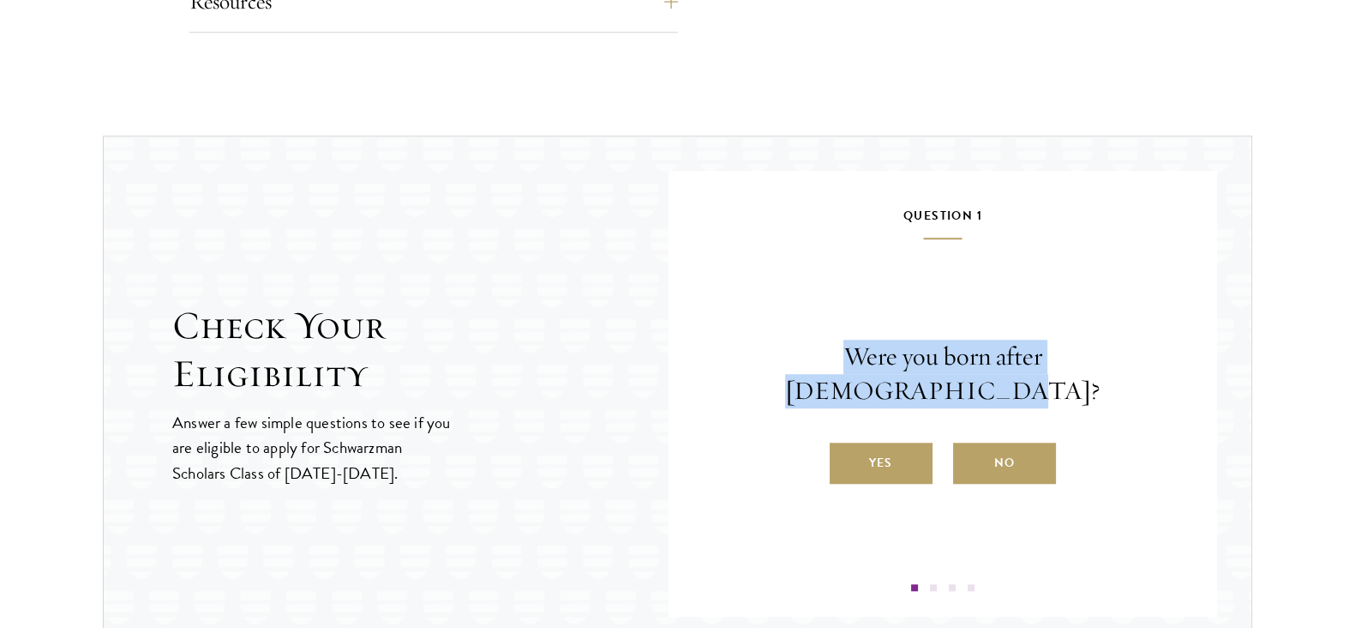
drag, startPoint x: 766, startPoint y: 360, endPoint x: 1128, endPoint y: 369, distance: 362.8
click at [1128, 369] on p "Were you born after [DEMOGRAPHIC_DATA]?" at bounding box center [943, 373] width 446 height 69
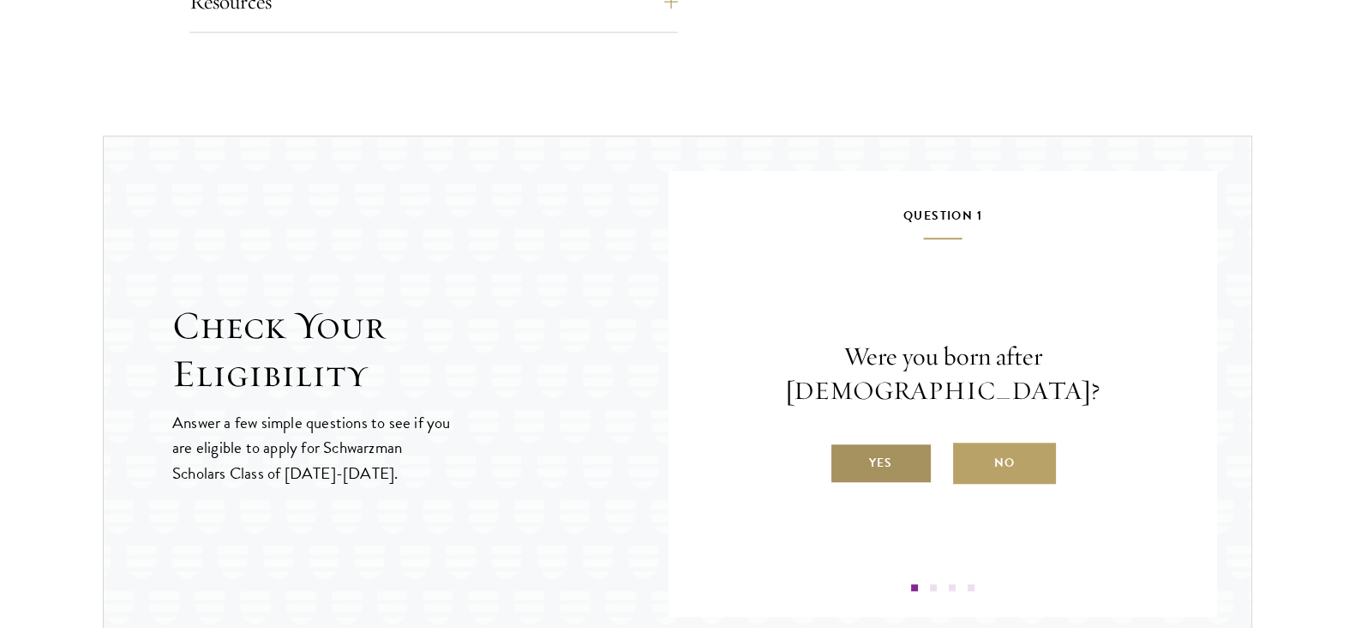
click at [878, 442] on label "Yes" at bounding box center [881, 462] width 103 height 41
click at [845, 444] on input "Yes" at bounding box center [837, 451] width 15 height 15
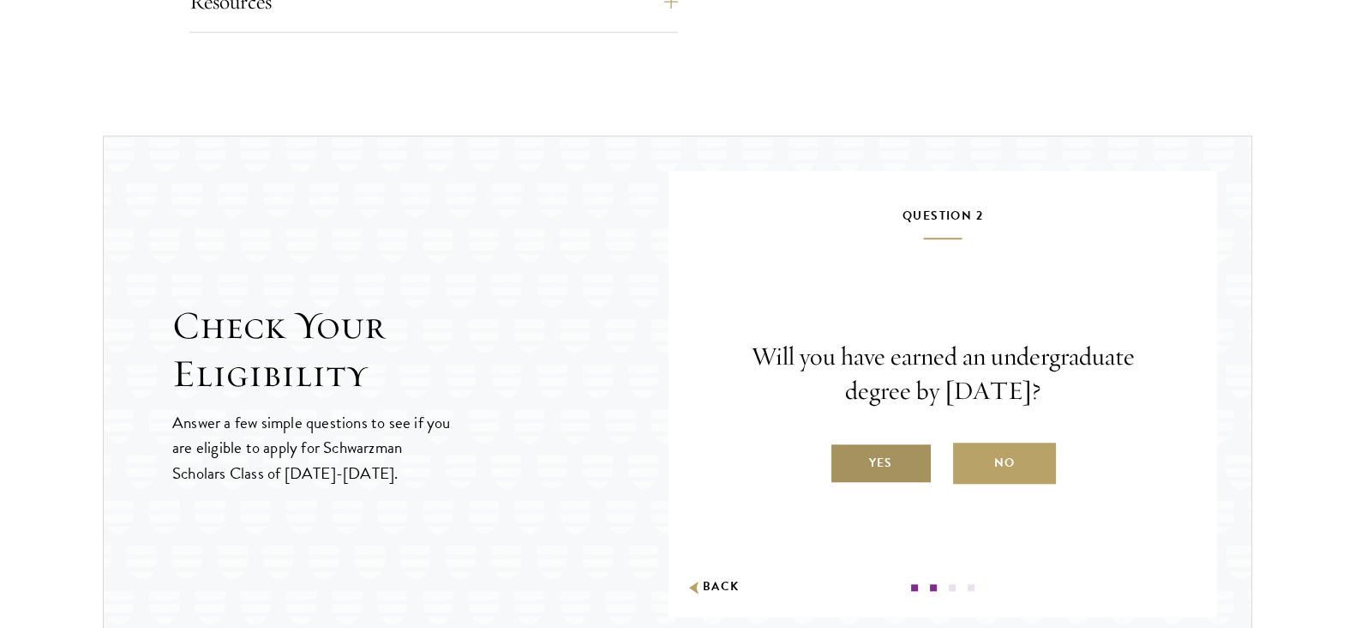
click at [879, 463] on label "Yes" at bounding box center [881, 462] width 103 height 41
click at [845, 460] on input "Yes" at bounding box center [837, 451] width 15 height 15
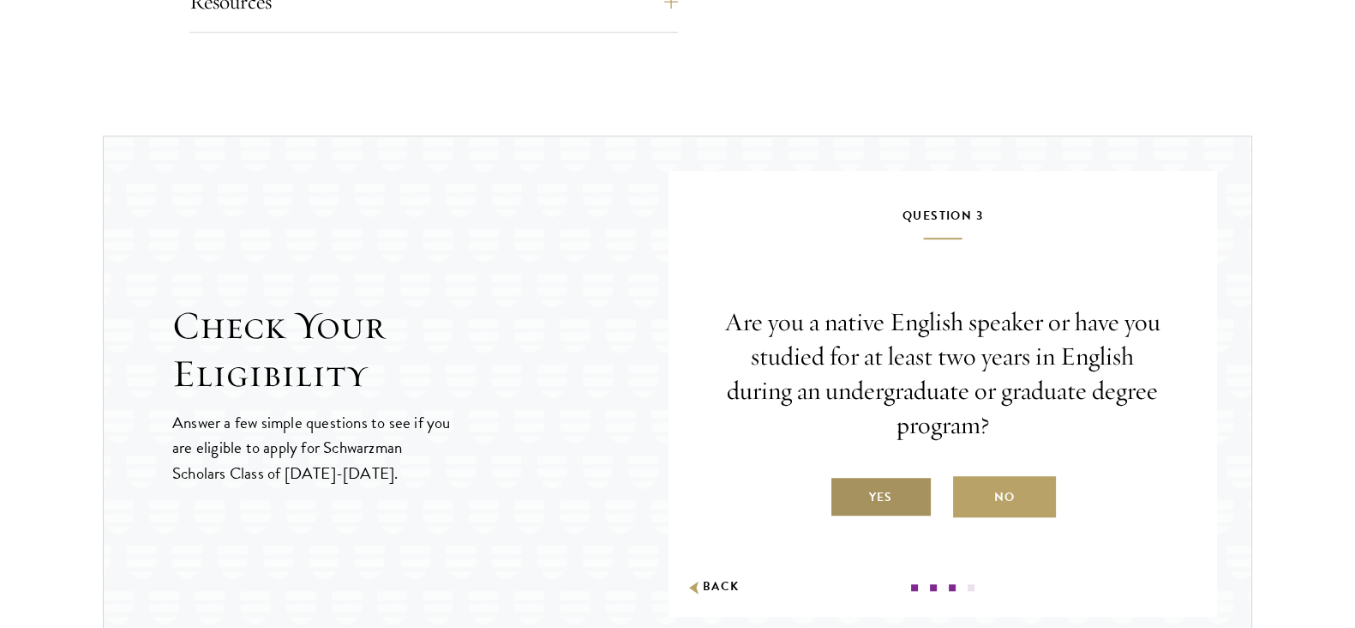
click at [875, 482] on label "Yes" at bounding box center [881, 496] width 103 height 41
click at [845, 482] on input "Yes" at bounding box center [837, 485] width 15 height 15
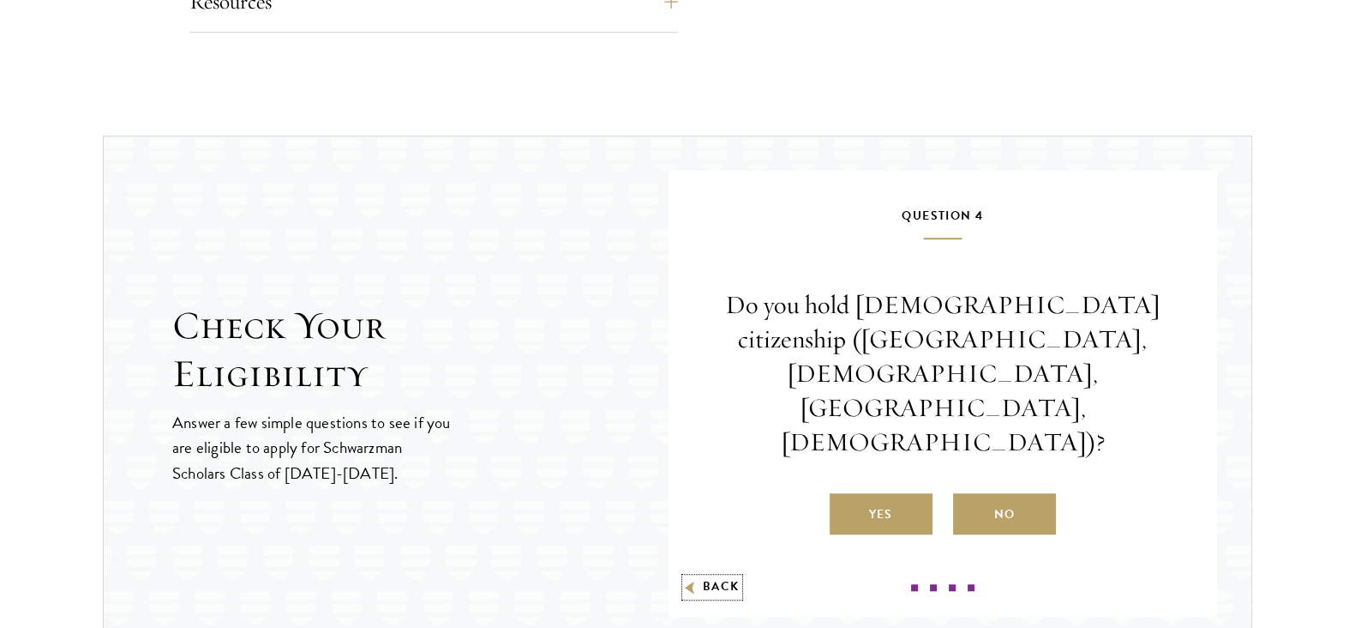
click at [724, 583] on button "Back" at bounding box center [713, 587] width 54 height 18
radio input "false"
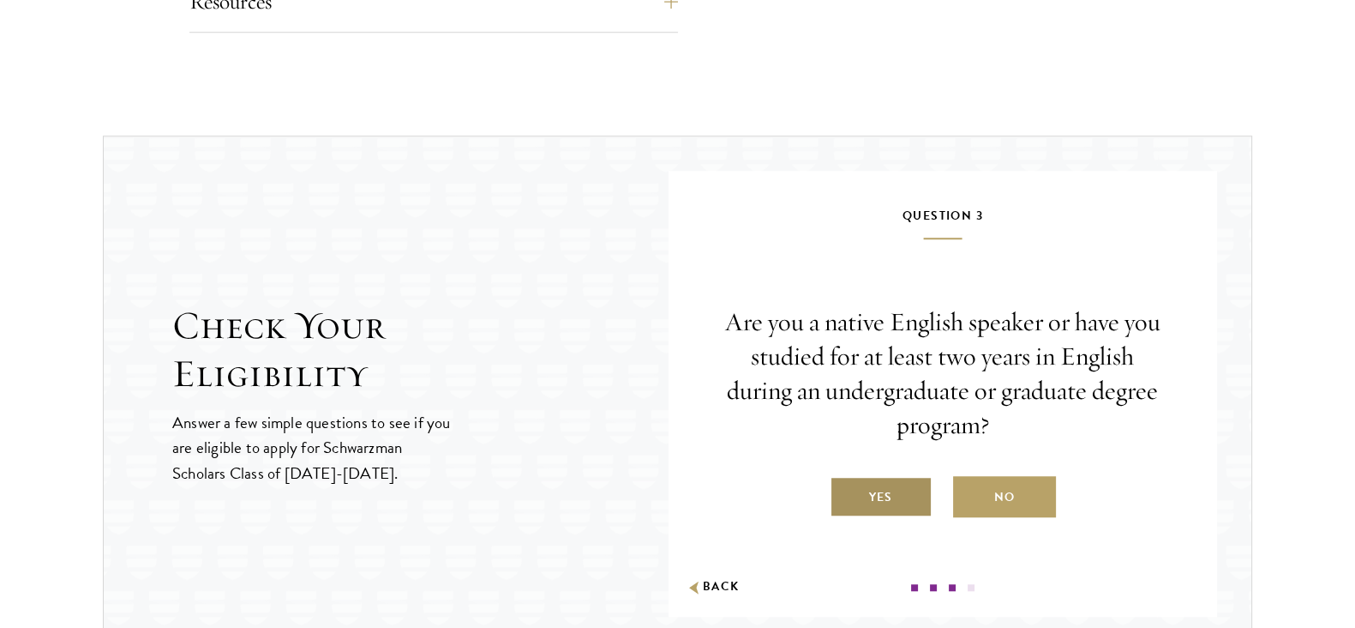
click at [890, 498] on label "Yes" at bounding box center [881, 496] width 103 height 41
click at [845, 494] on input "Yes" at bounding box center [837, 485] width 15 height 15
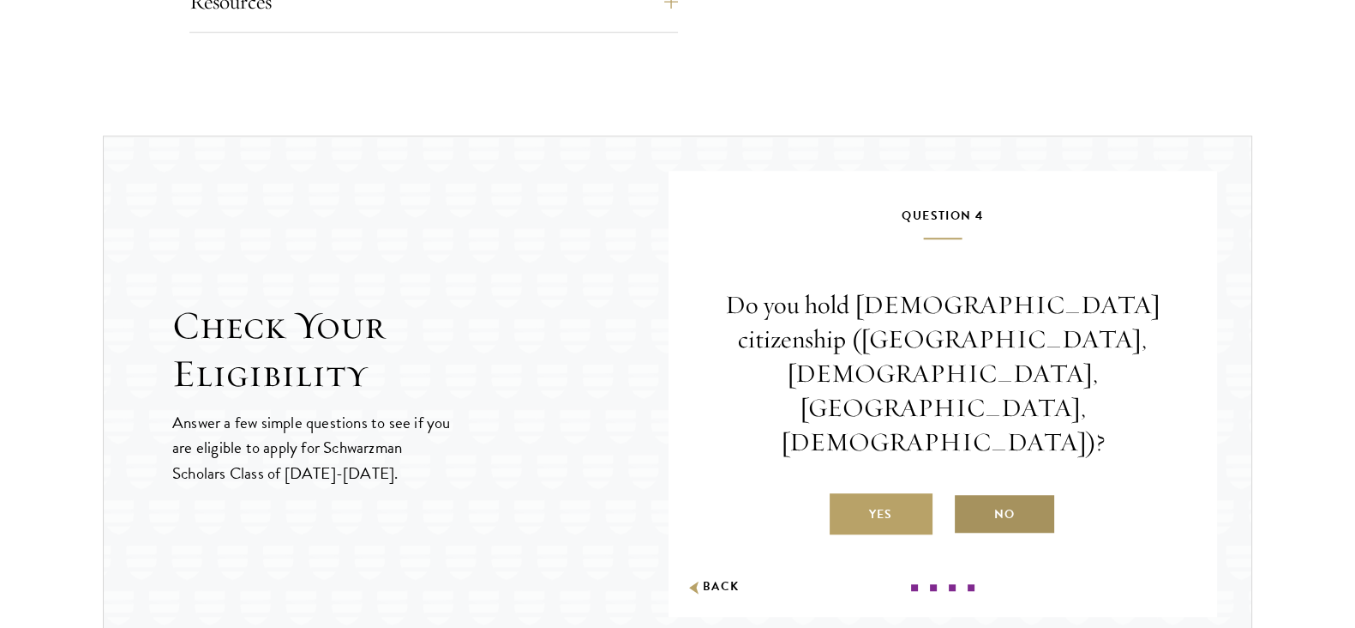
click at [1008, 493] on label "No" at bounding box center [1004, 513] width 103 height 41
click at [969, 496] on input "No" at bounding box center [960, 503] width 15 height 15
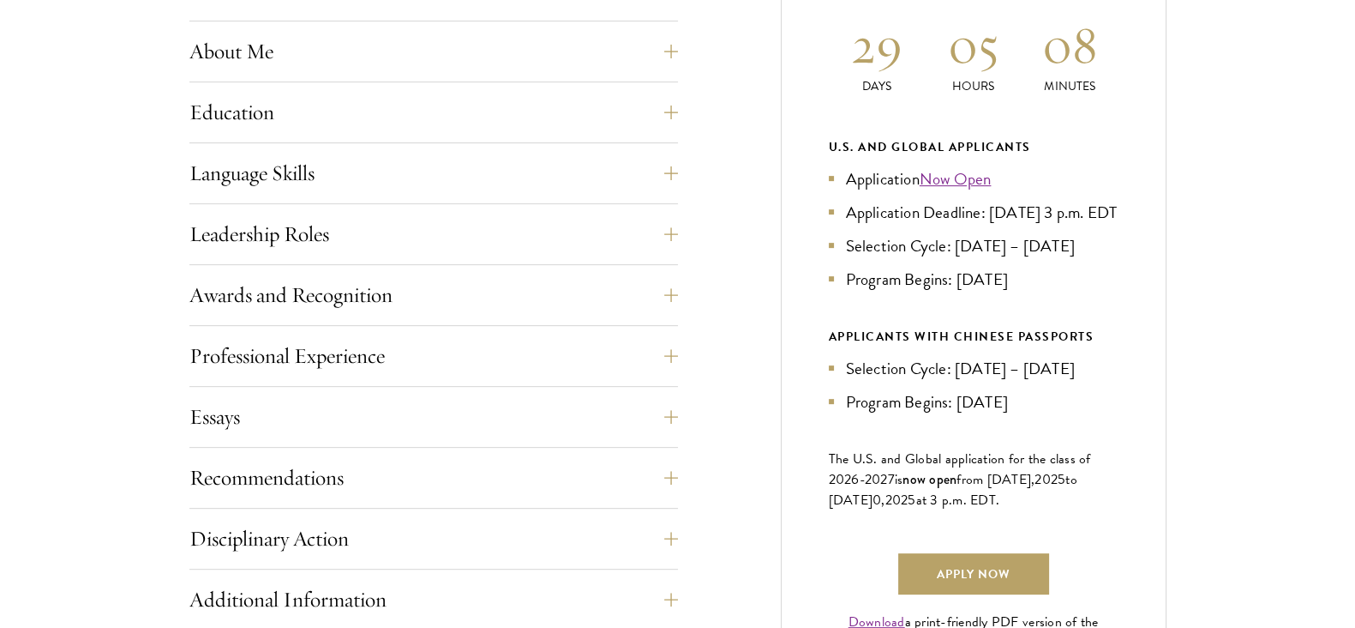
scroll to position [0, 0]
